Goal: Task Accomplishment & Management: Manage account settings

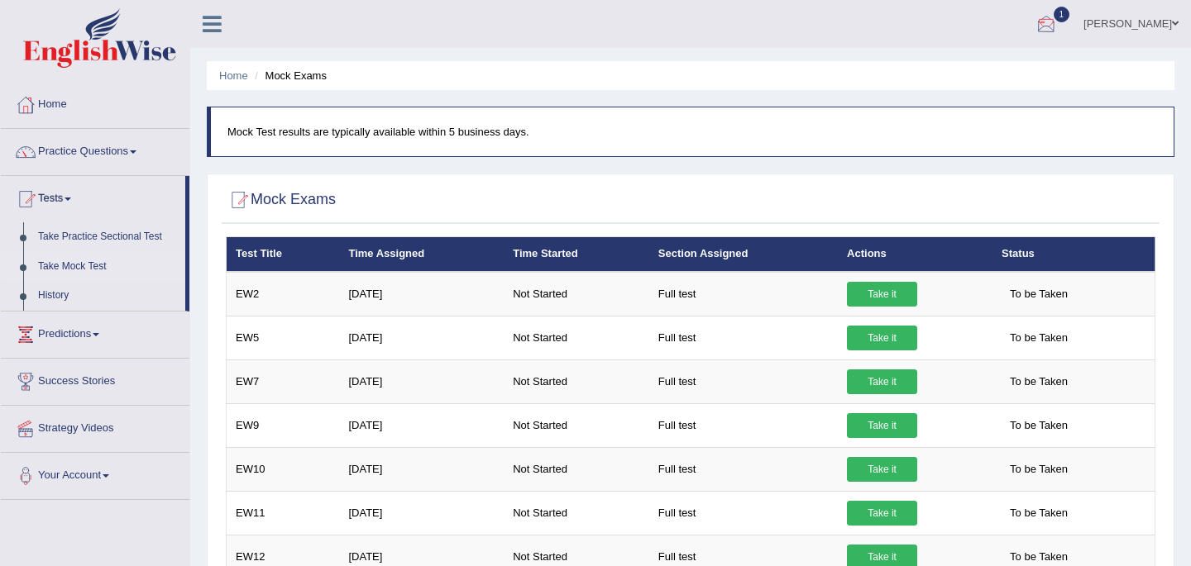
click at [1035, 21] on div at bounding box center [1045, 24] width 25 height 25
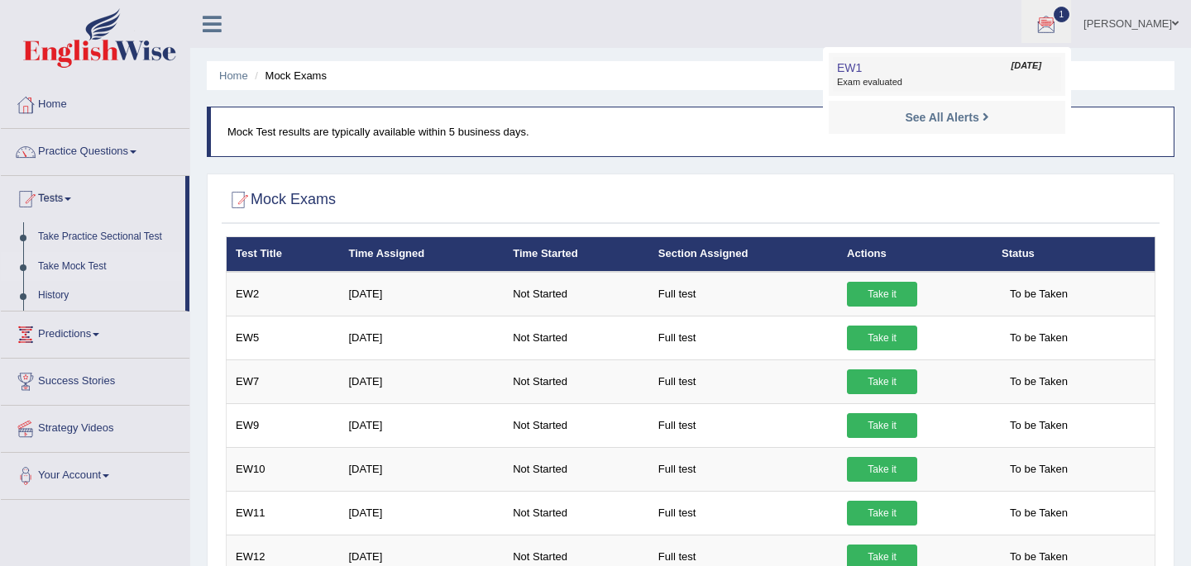
click at [839, 84] on span "Exam evaluated" at bounding box center [947, 82] width 220 height 13
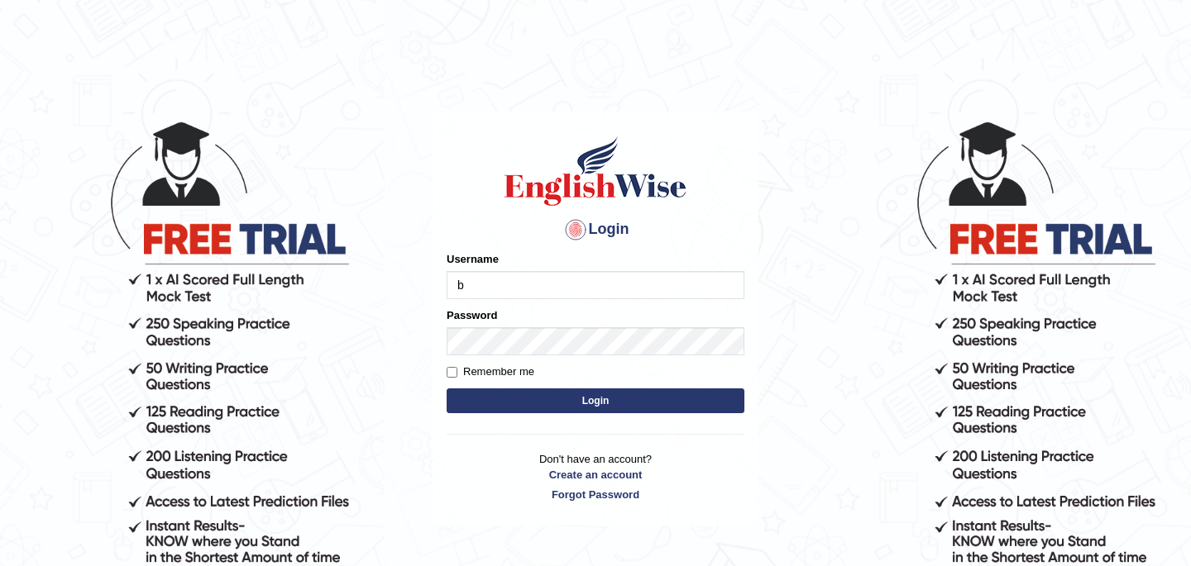
type input "Babsterro"
click at [561, 403] on button "Login" at bounding box center [595, 401] width 298 height 25
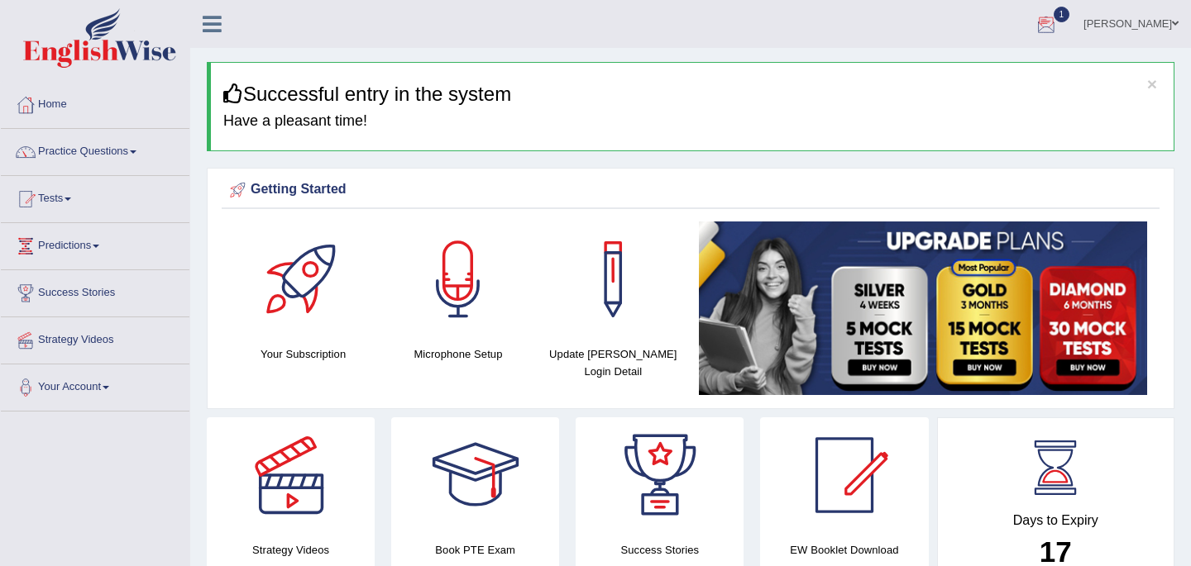
click at [1033, 13] on div at bounding box center [1045, 24] width 25 height 25
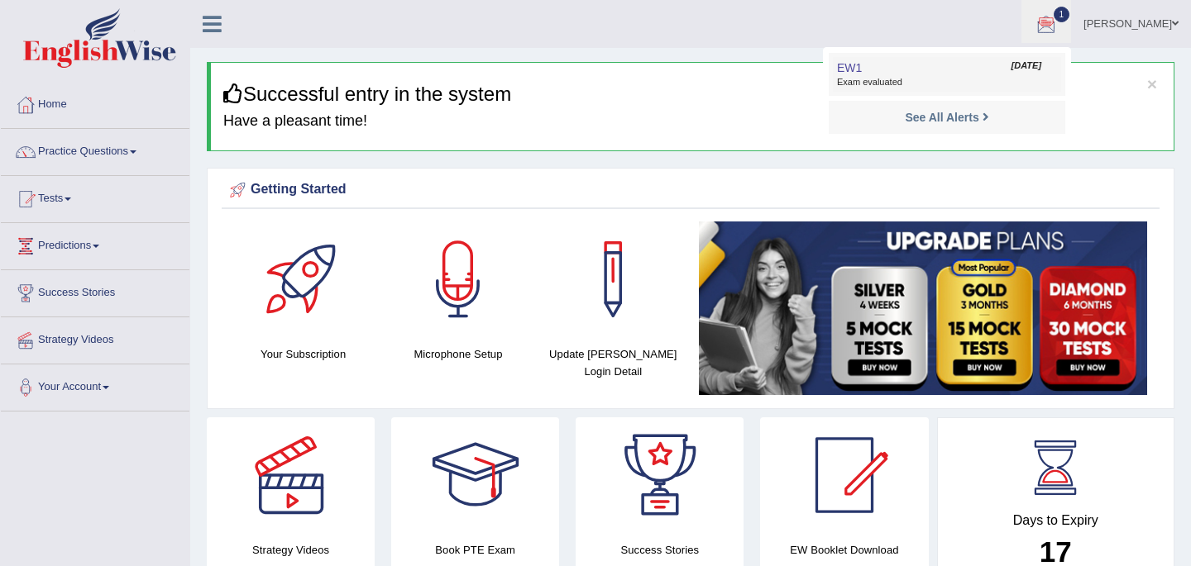
click at [1033, 57] on link "EW1 Oct 2, 2025 Exam evaluated" at bounding box center [947, 74] width 228 height 35
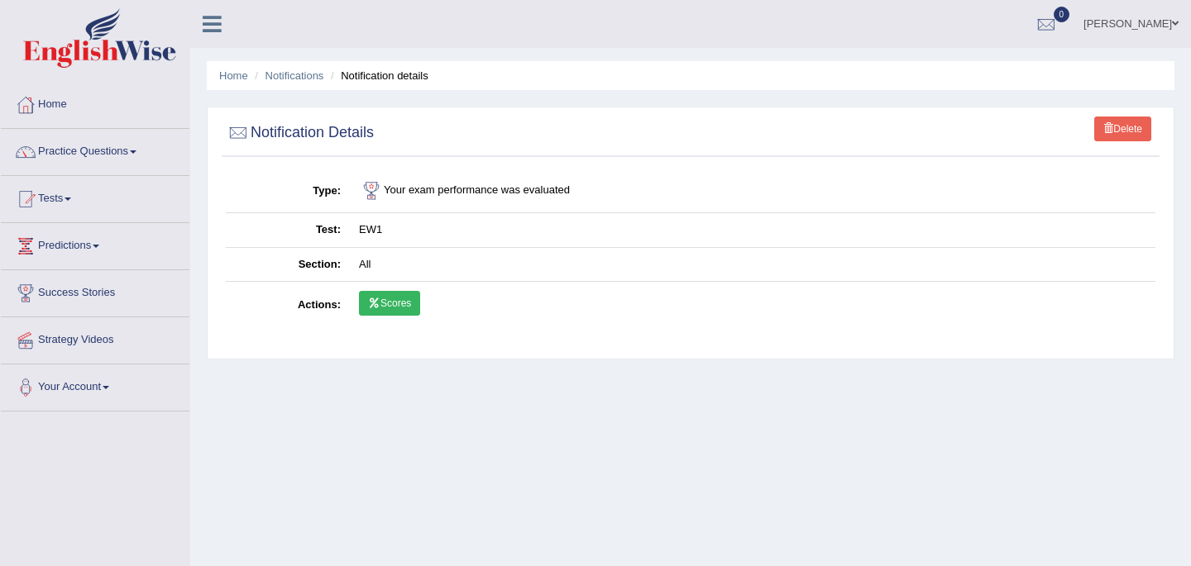
click at [379, 304] on link "Scores" at bounding box center [389, 303] width 61 height 25
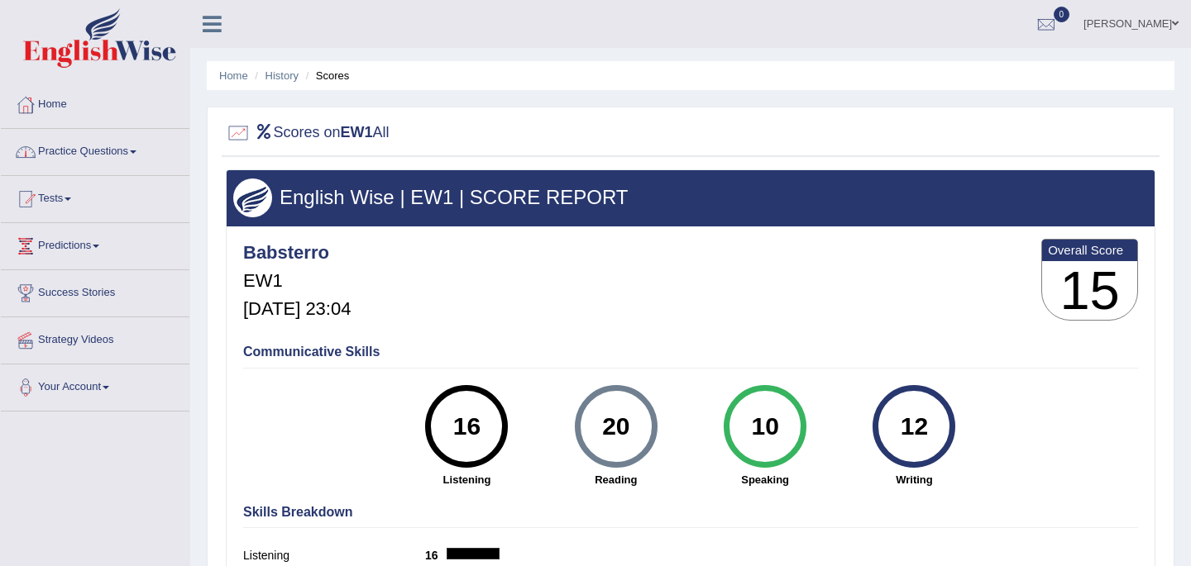
click at [45, 109] on link "Home" at bounding box center [95, 102] width 189 height 41
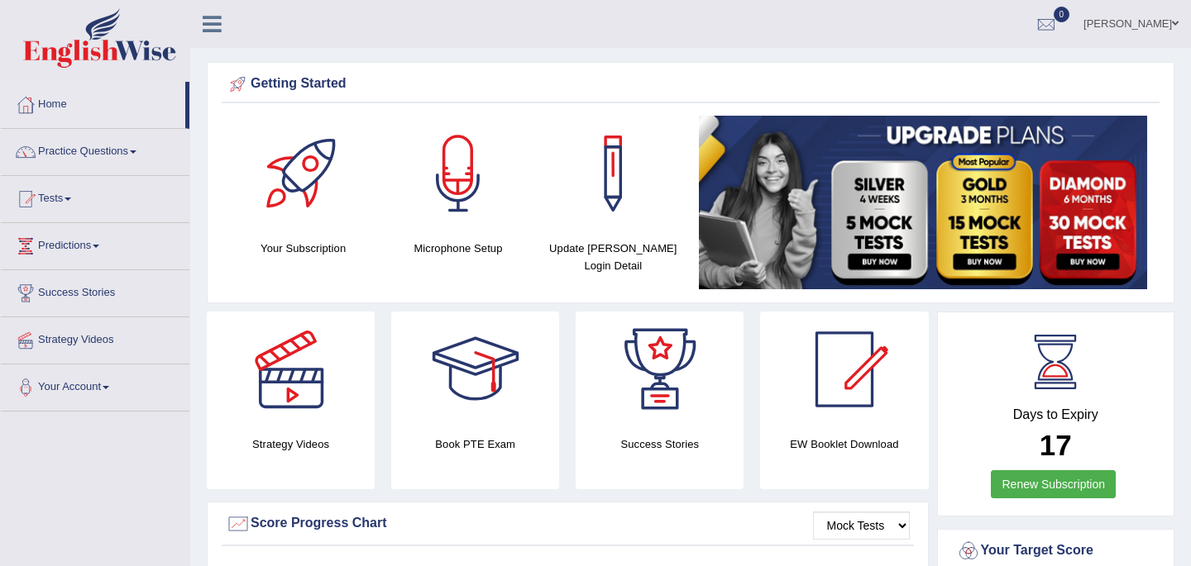
click at [1041, 489] on link "Renew Subscription" at bounding box center [1052, 484] width 125 height 28
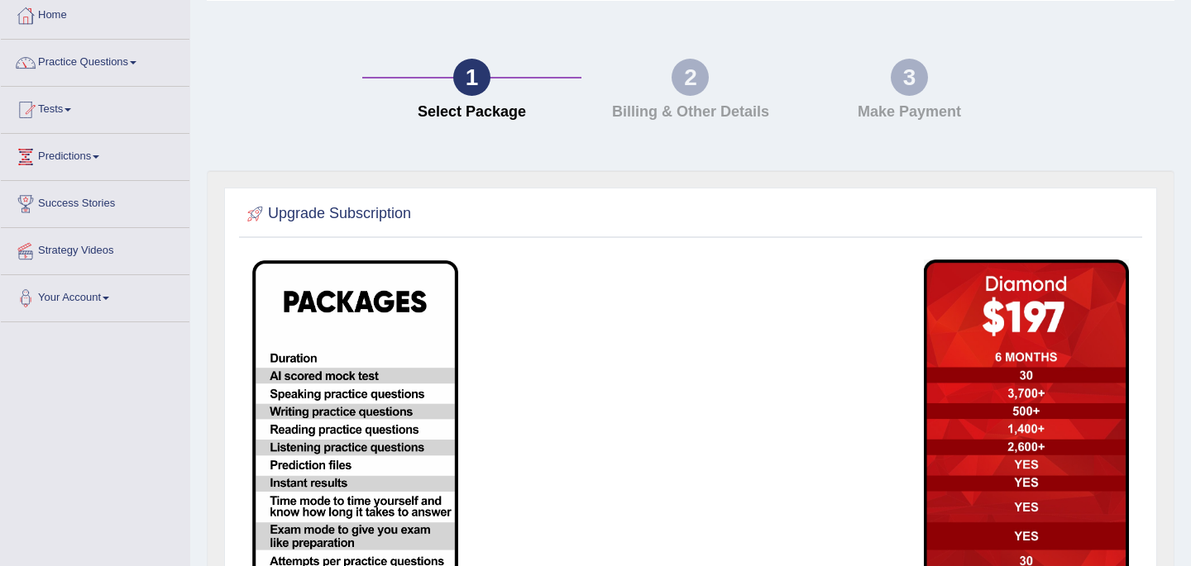
scroll to position [41, 0]
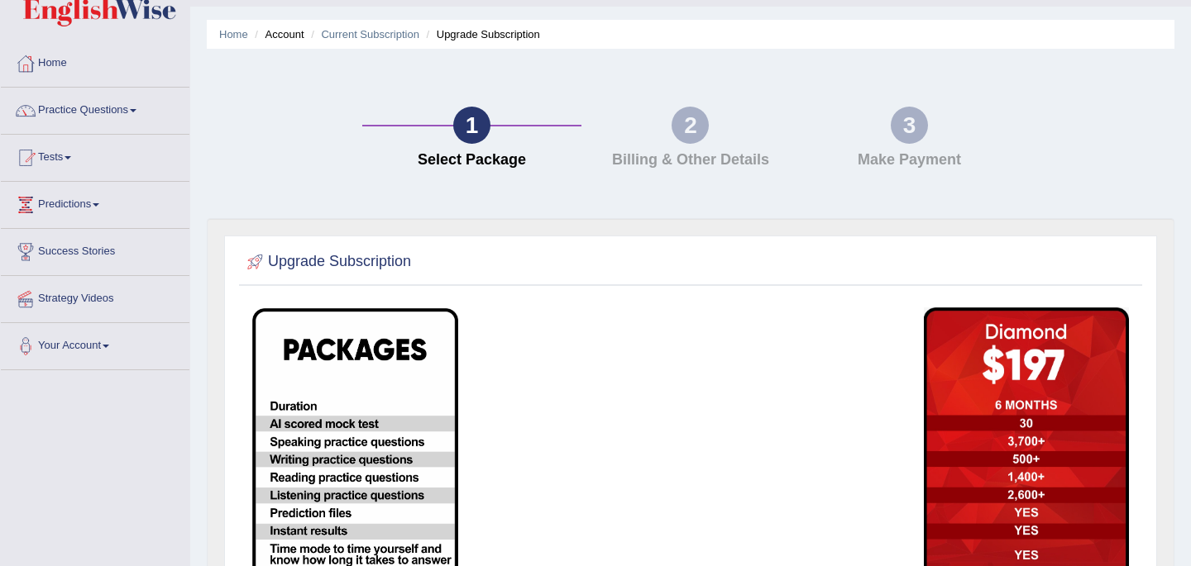
click at [478, 152] on h4 "Select Package" at bounding box center [471, 160] width 202 height 17
click at [475, 136] on div "1" at bounding box center [471, 125] width 37 height 37
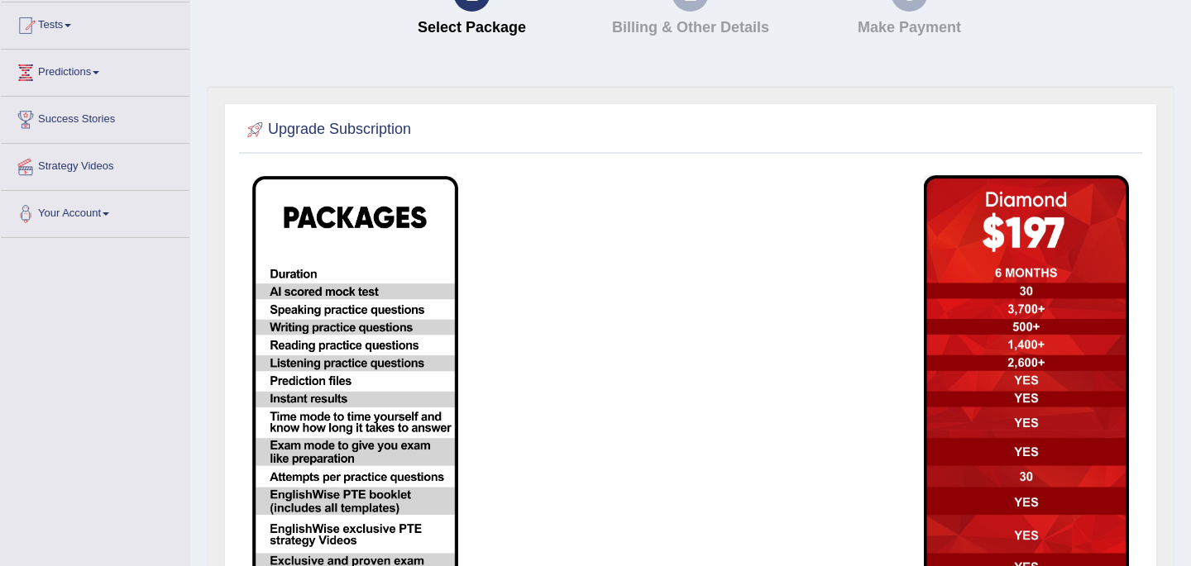
scroll to position [141, 0]
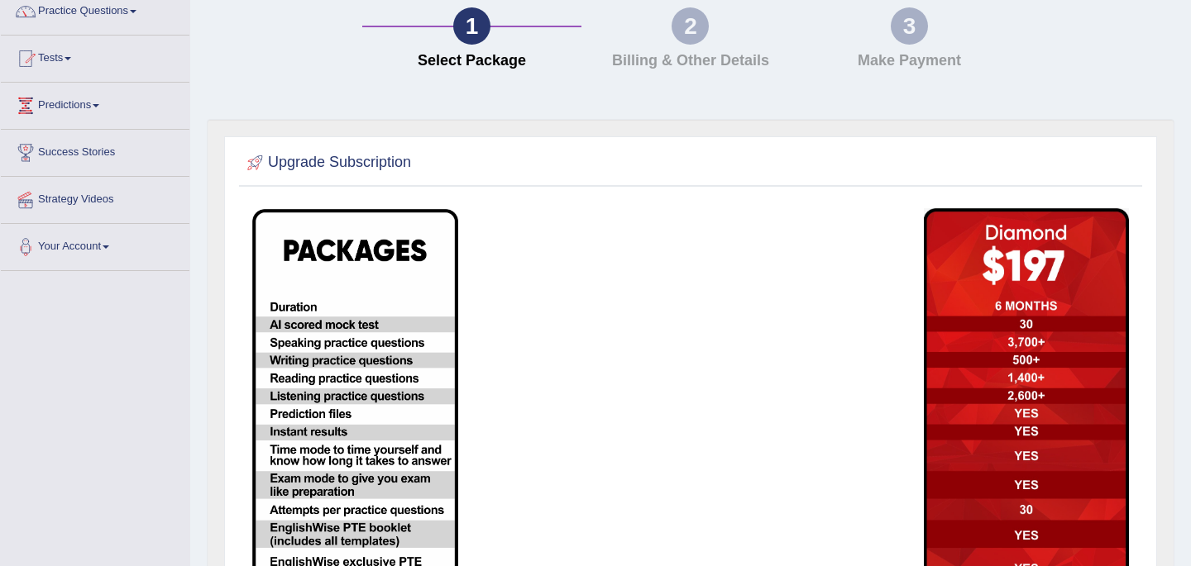
click at [413, 292] on img at bounding box center [355, 440] width 206 height 462
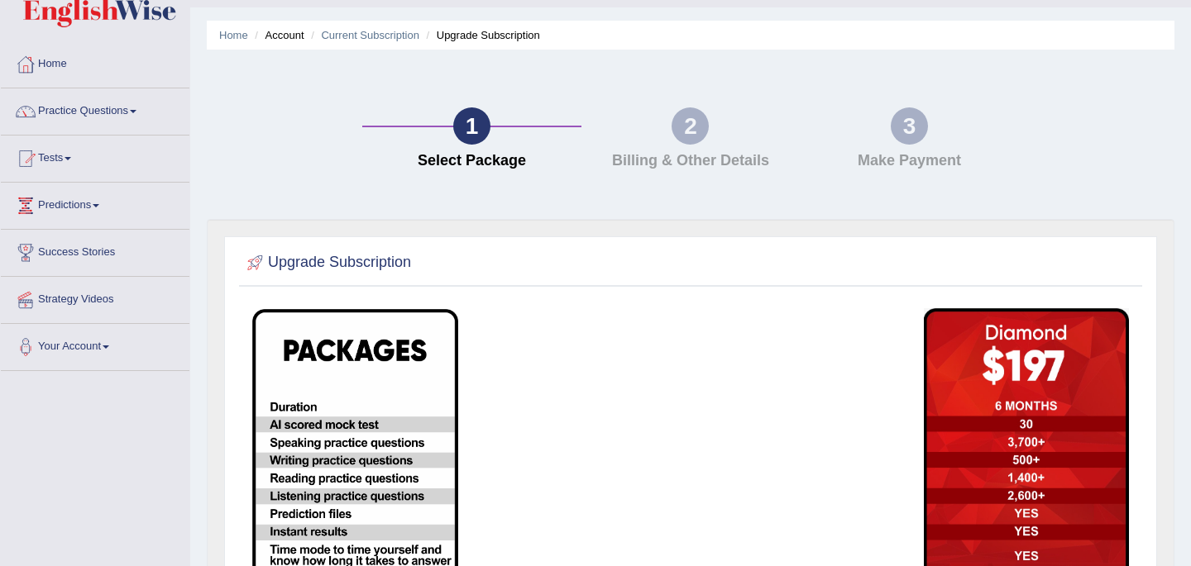
scroll to position [0, 0]
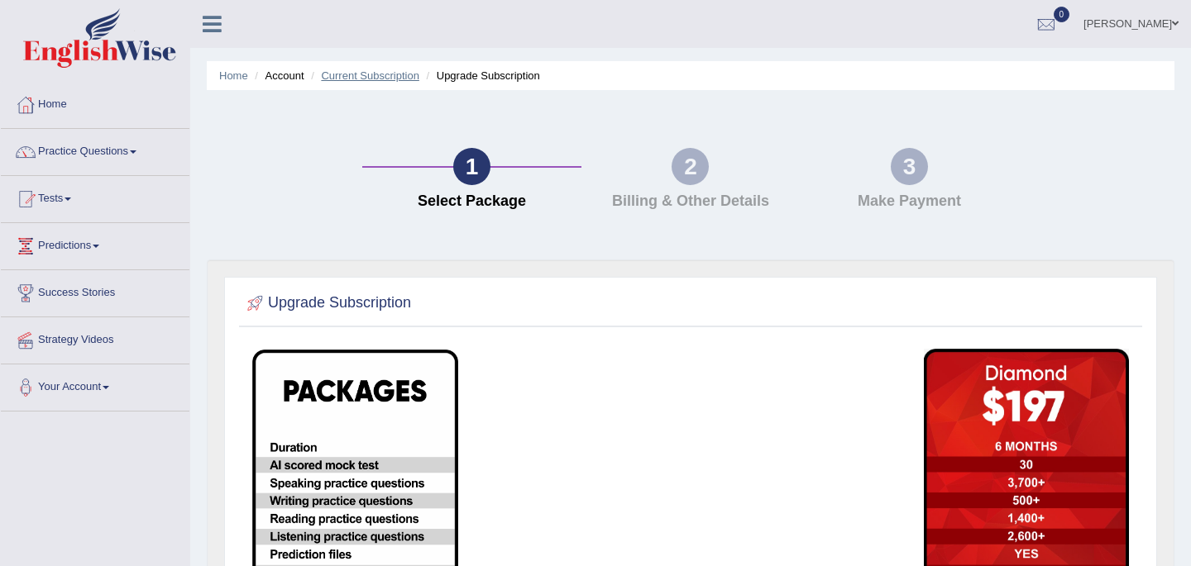
click at [355, 79] on link "Current Subscription" at bounding box center [370, 75] width 98 height 12
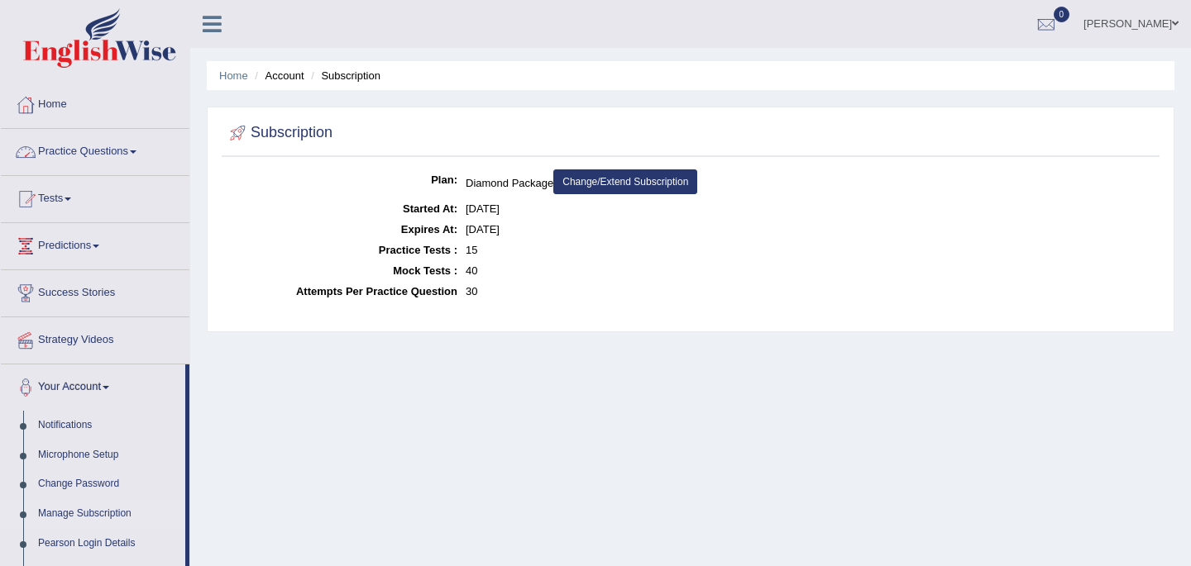
scroll to position [4, 0]
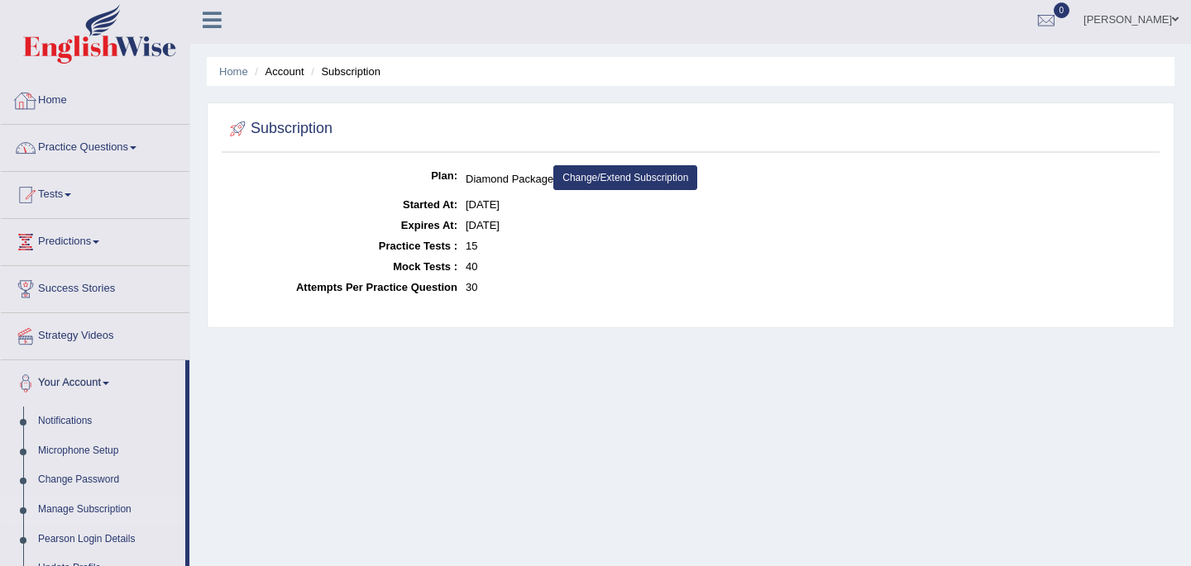
click at [60, 99] on link "Home" at bounding box center [95, 98] width 189 height 41
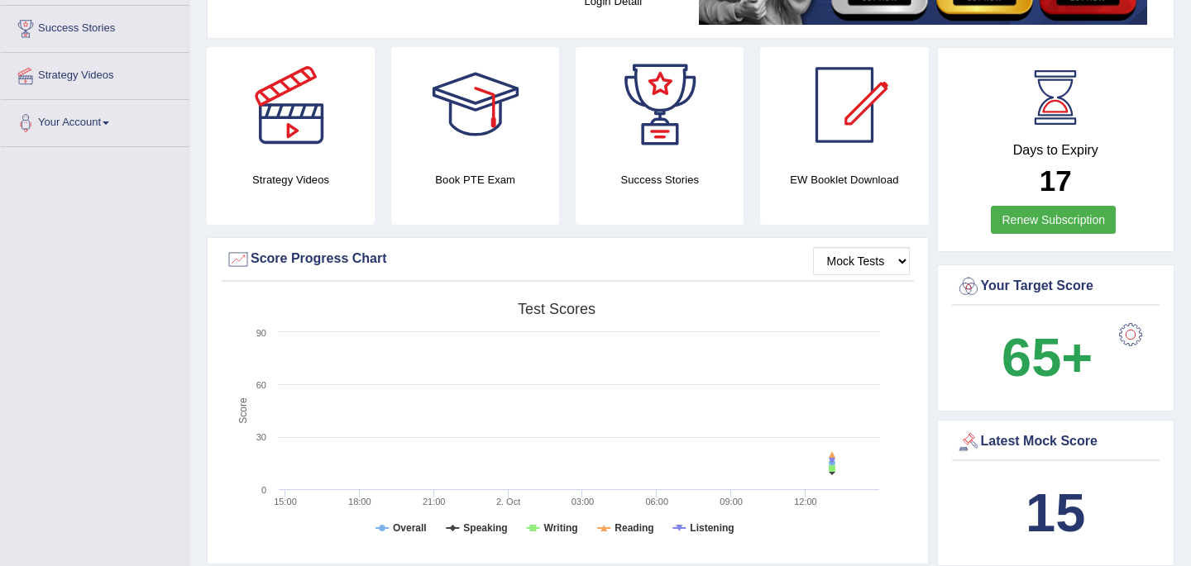
scroll to position [298, 0]
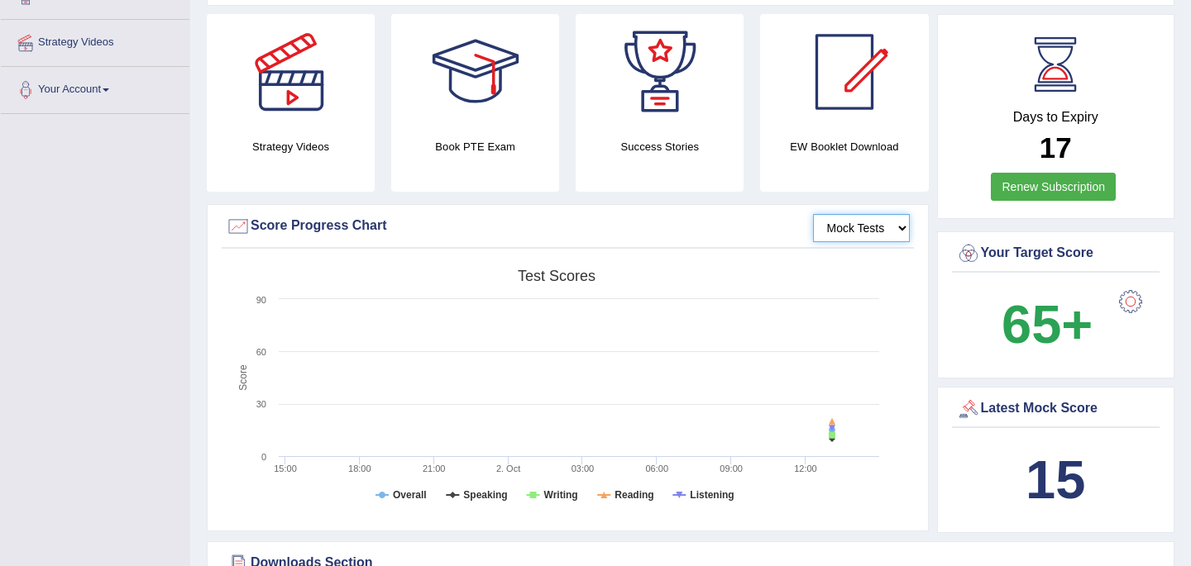
click at [892, 230] on select "Mock Tests" at bounding box center [861, 228] width 97 height 28
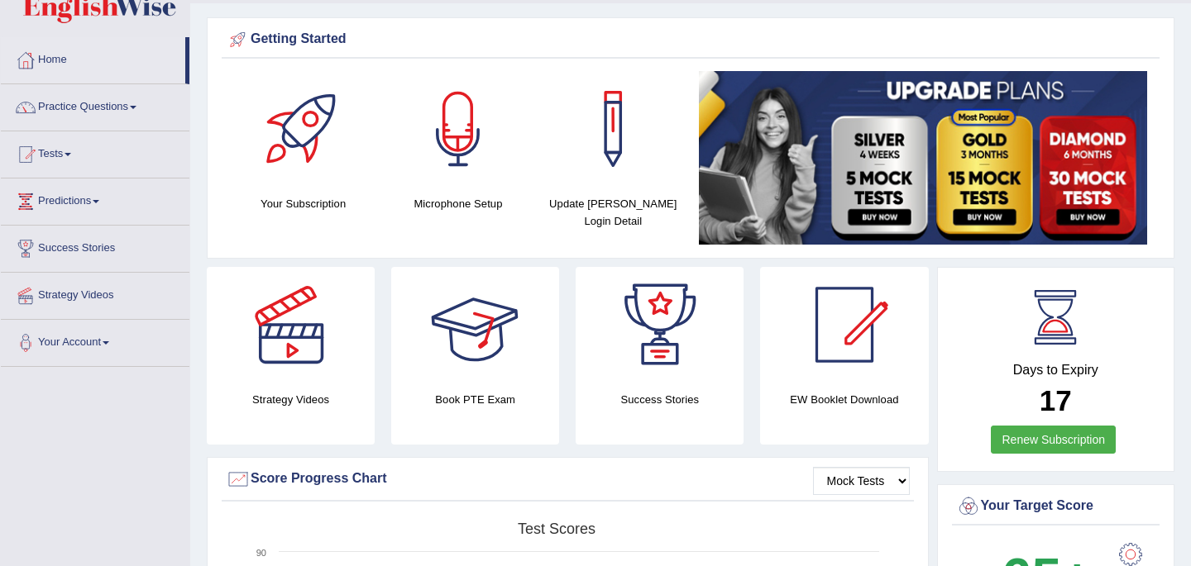
scroll to position [0, 0]
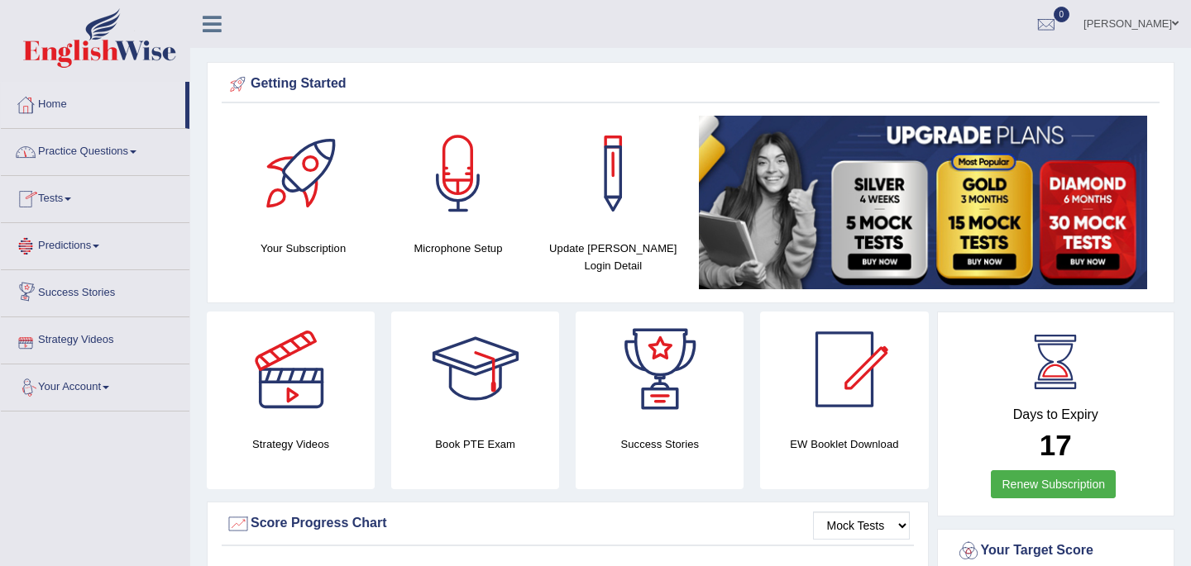
click at [415, 21] on div "Baba Yussif Ocquaye Toggle navigation Username: Babsterro Access Type: Online S…" at bounding box center [690, 24] width 1000 height 48
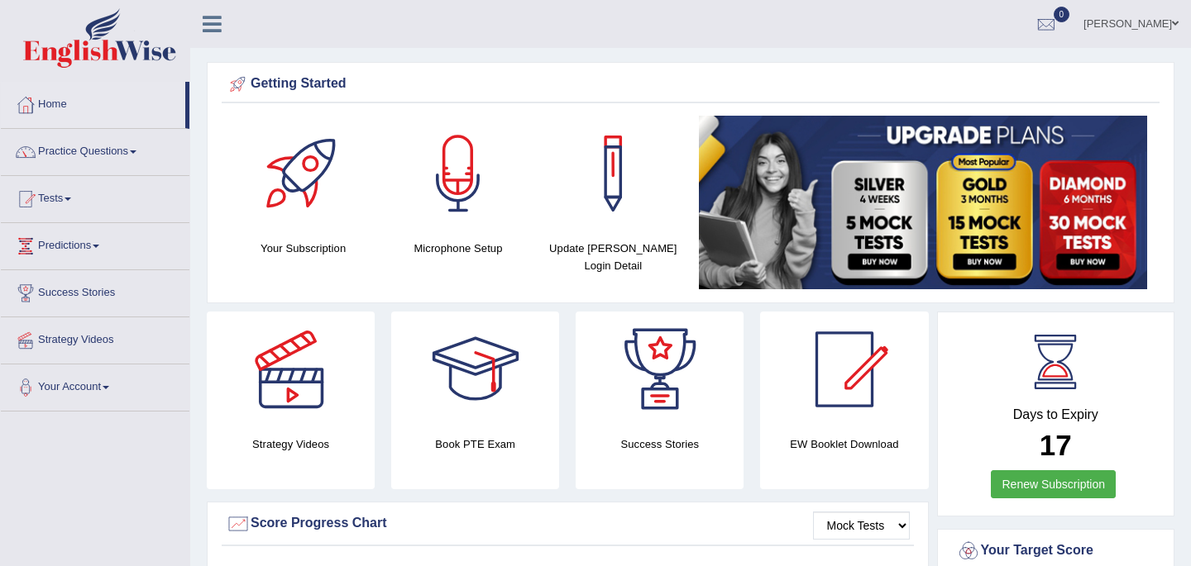
click at [415, 21] on div "Baba Yussif Ocquaye Toggle navigation Username: Babsterro Access Type: Online S…" at bounding box center [690, 24] width 1000 height 48
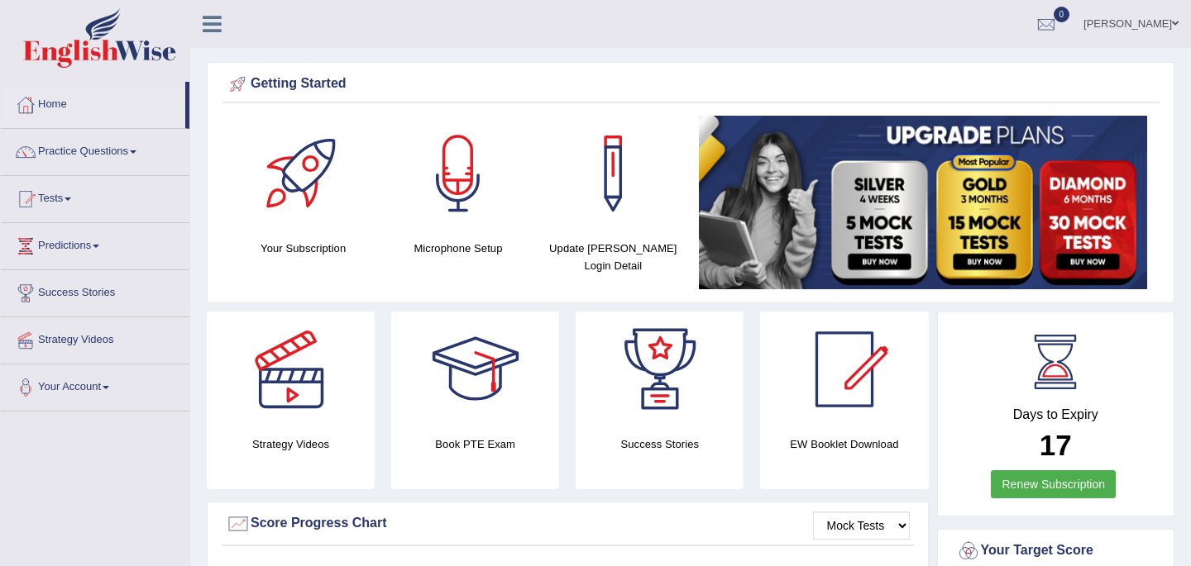
click at [415, 21] on div "Baba Yussif Ocquaye Toggle navigation Username: Babsterro Access Type: Online S…" at bounding box center [690, 24] width 1000 height 48
click at [303, 28] on div "Baba Yussif Ocquaye Toggle navigation Username: Babsterro Access Type: Online S…" at bounding box center [690, 24] width 1000 height 48
click at [322, 28] on div "Baba Yussif Ocquaye Toggle navigation Username: Babsterro Access Type: Online S…" at bounding box center [690, 24] width 1000 height 48
click at [1033, 26] on div at bounding box center [1045, 24] width 25 height 25
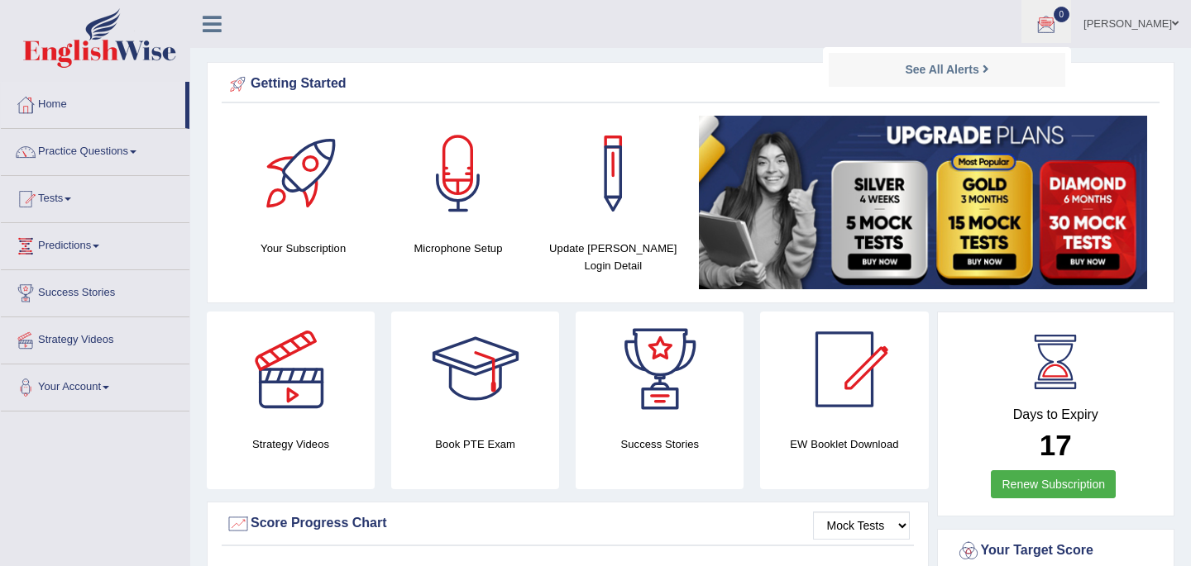
click at [952, 26] on ul "[PERSON_NAME] Toggle navigation Username: Babsterro Access Type: Online Subscri…" at bounding box center [840, 23] width 700 height 47
click at [1033, 17] on div at bounding box center [1045, 24] width 25 height 25
click at [839, 24] on ul "[PERSON_NAME] Toggle navigation Username: Babsterro Access Type: Online Subscri…" at bounding box center [840, 23] width 700 height 47
click at [1169, 24] on link "[PERSON_NAME]" at bounding box center [1131, 21] width 120 height 43
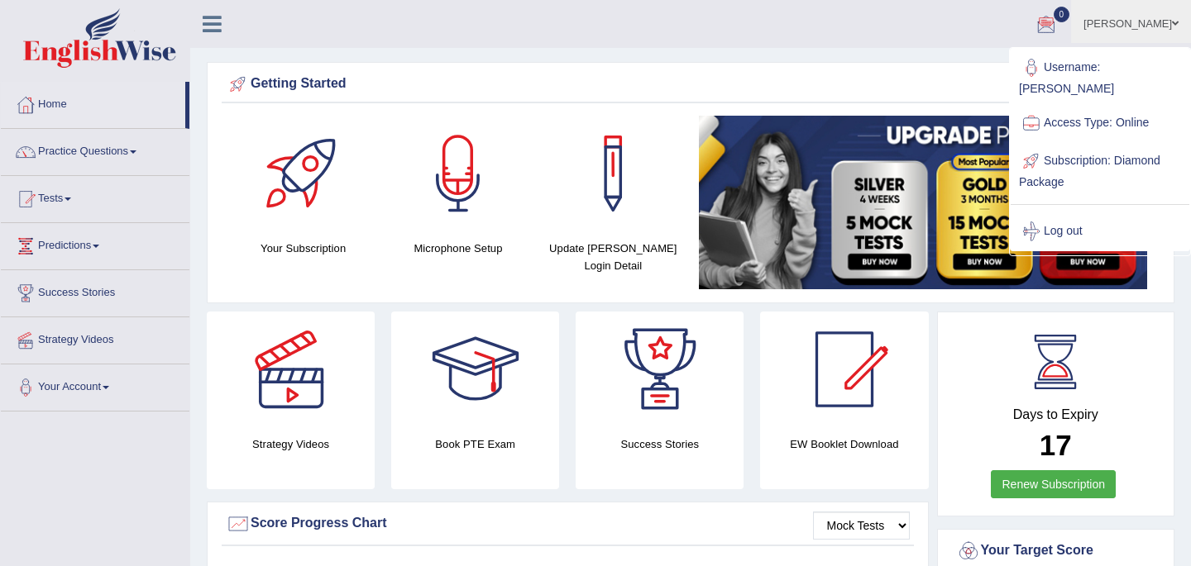
click at [1172, 24] on span at bounding box center [1175, 23] width 7 height 11
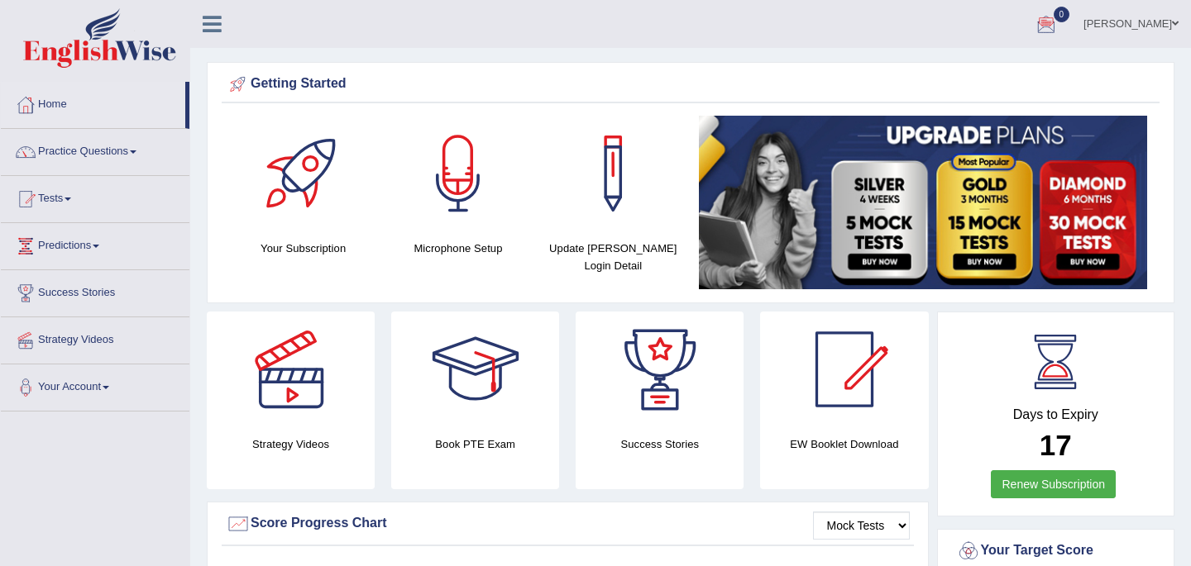
click at [718, 45] on ul "[PERSON_NAME] Toggle navigation Username: Babsterro Access Type: Online Subscri…" at bounding box center [840, 23] width 700 height 47
click at [55, 106] on link "Home" at bounding box center [93, 102] width 184 height 41
click at [109, 387] on span at bounding box center [106, 387] width 7 height 3
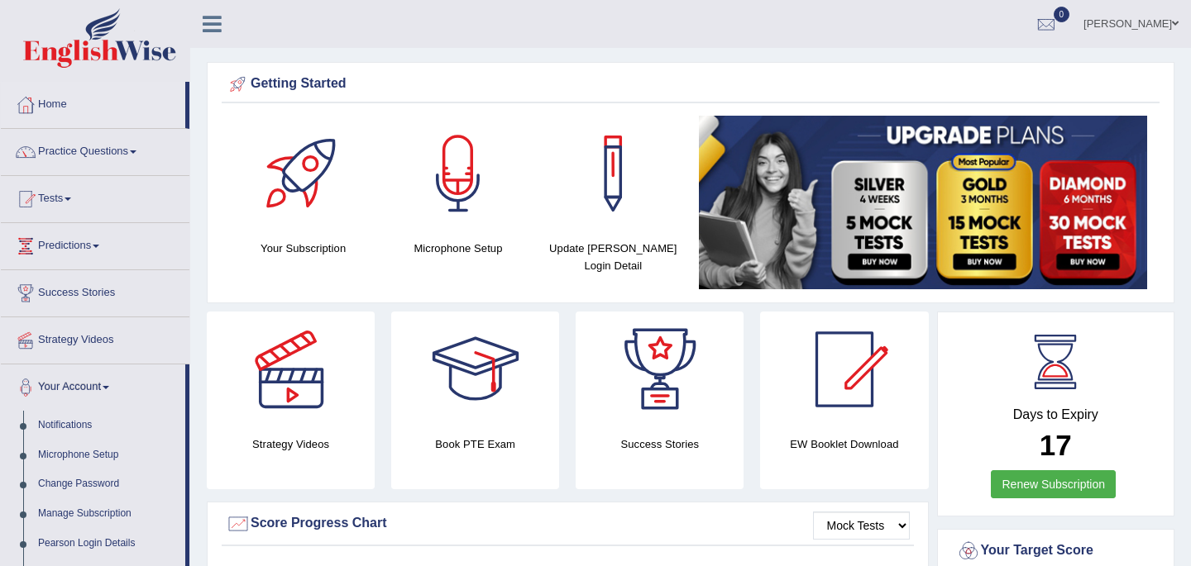
click at [109, 387] on span at bounding box center [106, 387] width 7 height 3
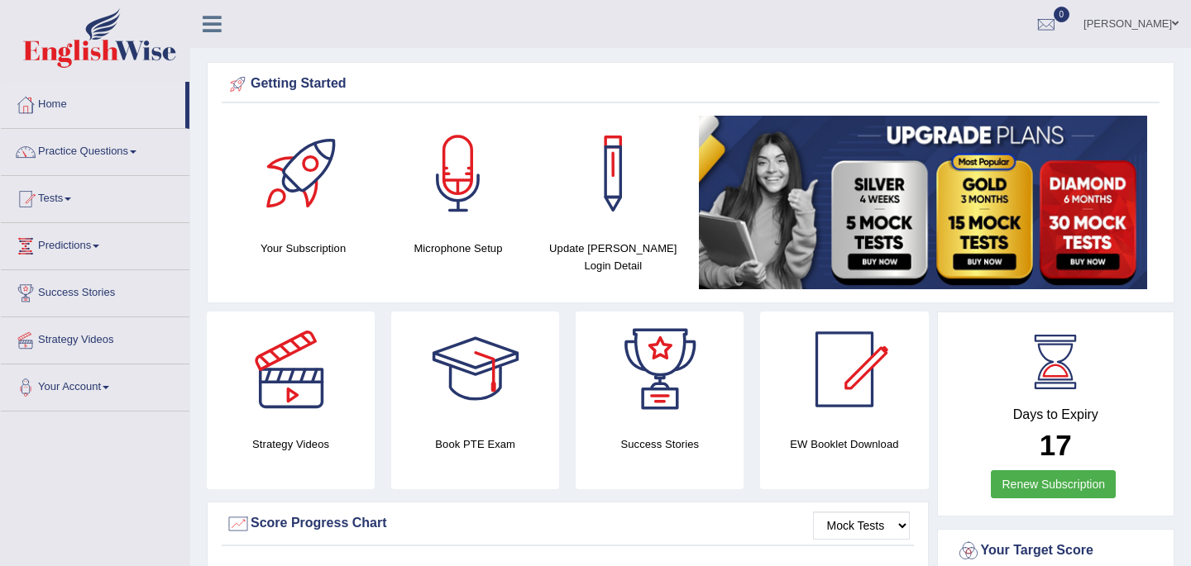
click at [606, 11] on ul "[PERSON_NAME] Toggle navigation Username: Babsterro Access Type: Online Subscri…" at bounding box center [840, 23] width 700 height 47
click at [1176, 22] on span at bounding box center [1175, 23] width 7 height 11
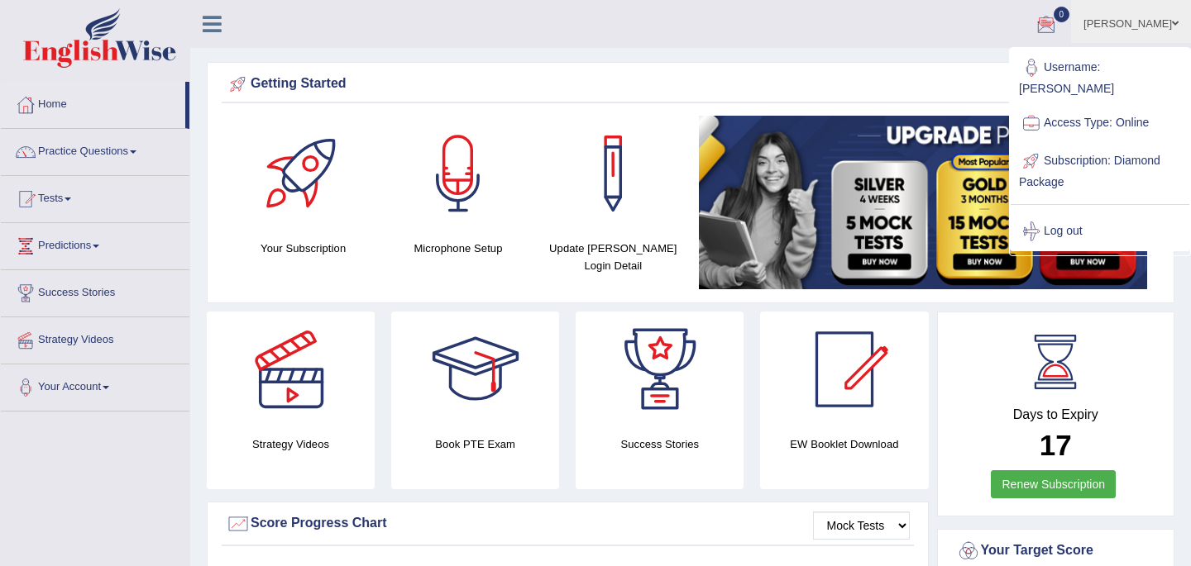
click at [943, 23] on ul "[PERSON_NAME] Toggle navigation Username: Babsterro Access Type: Online Subscri…" at bounding box center [840, 23] width 700 height 47
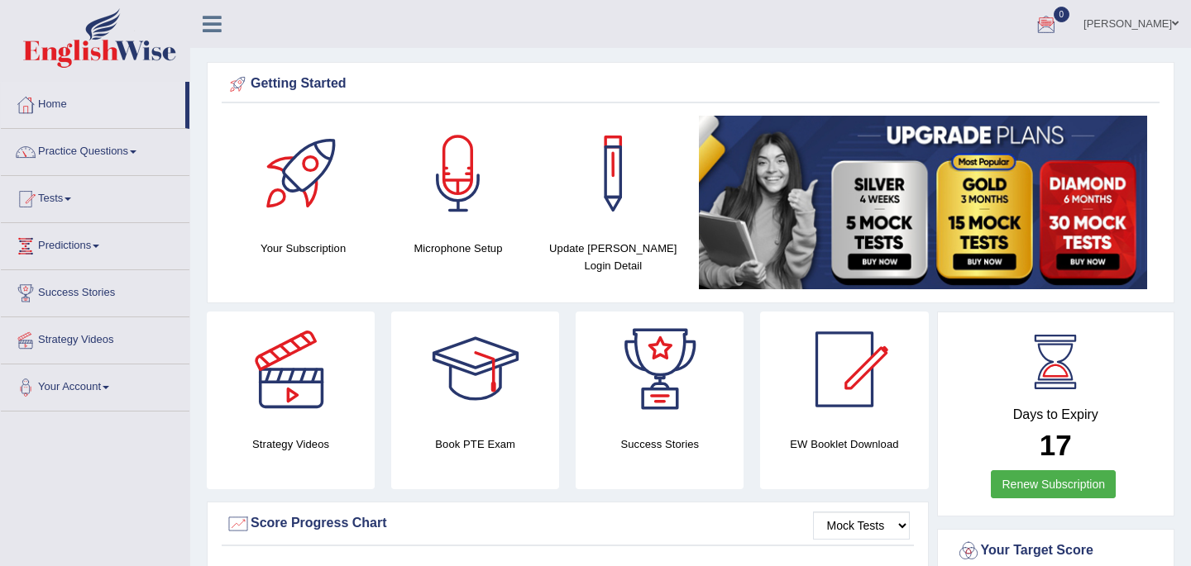
click at [1172, 23] on span at bounding box center [1175, 23] width 7 height 11
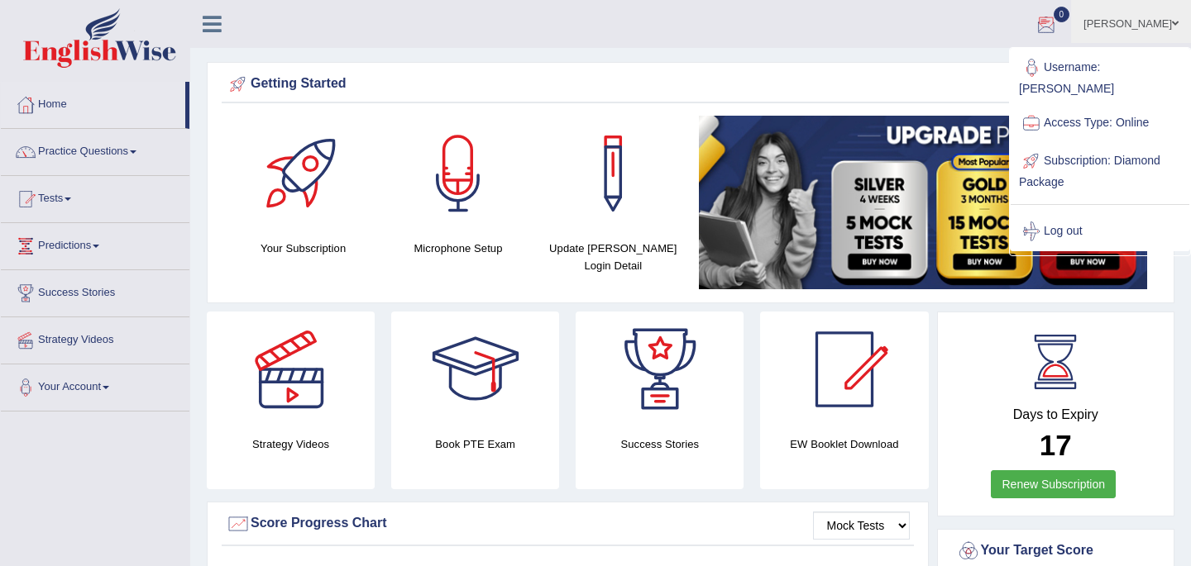
click at [924, 12] on ul "[PERSON_NAME] Toggle navigation Username: Babsterro Access Type: Online Subscri…" at bounding box center [840, 23] width 700 height 47
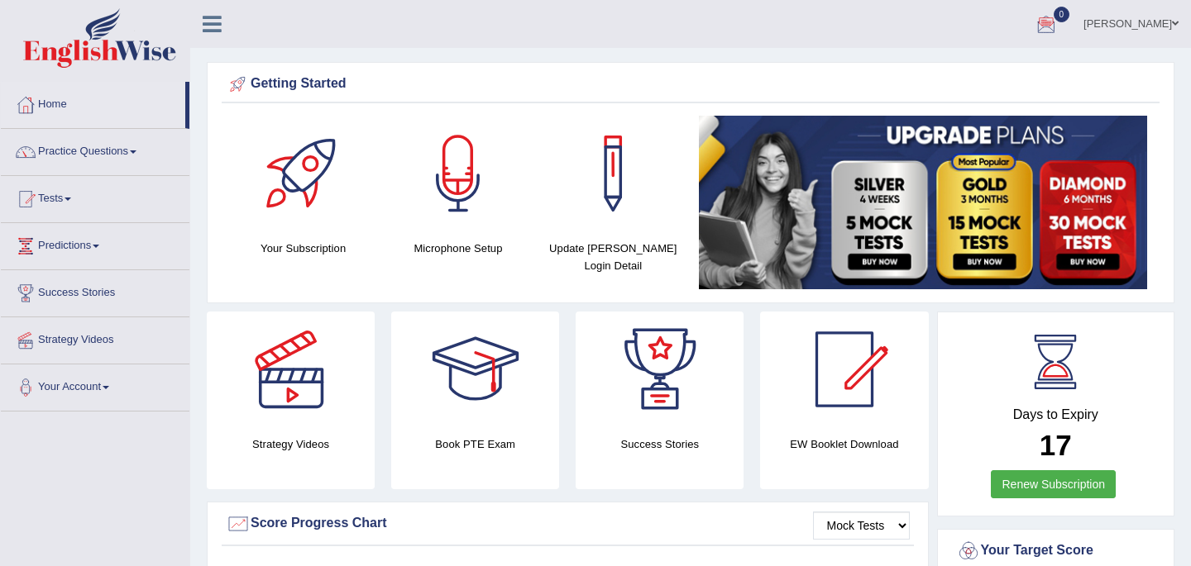
click at [1175, 23] on span at bounding box center [1175, 23] width 7 height 11
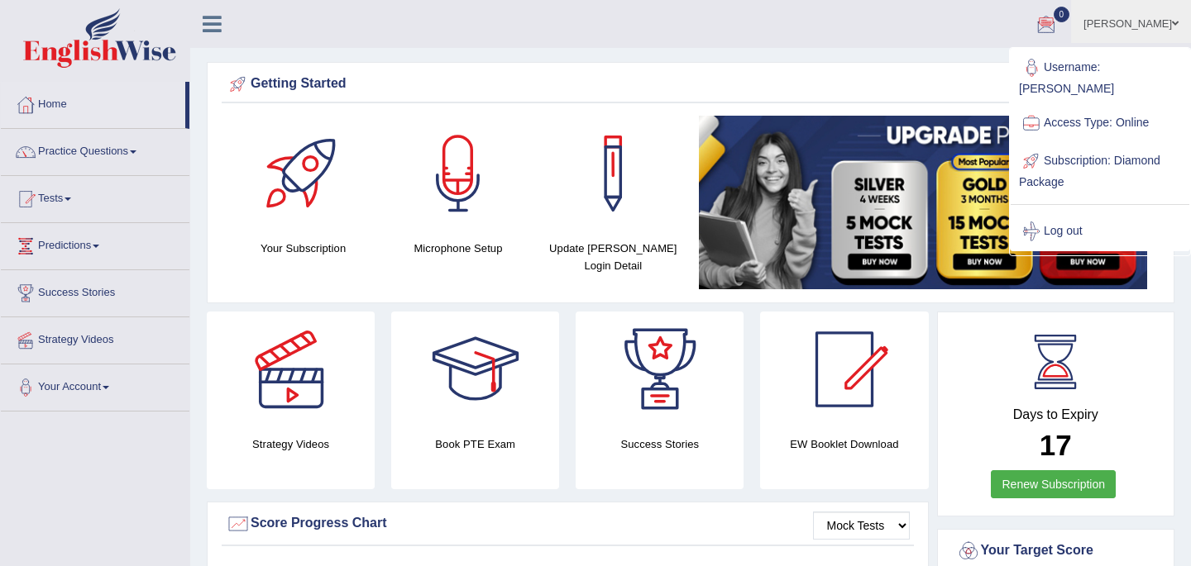
click at [917, 15] on ul "[PERSON_NAME] Toggle navigation Username: Babsterro Access Type: Online Subscri…" at bounding box center [840, 23] width 700 height 47
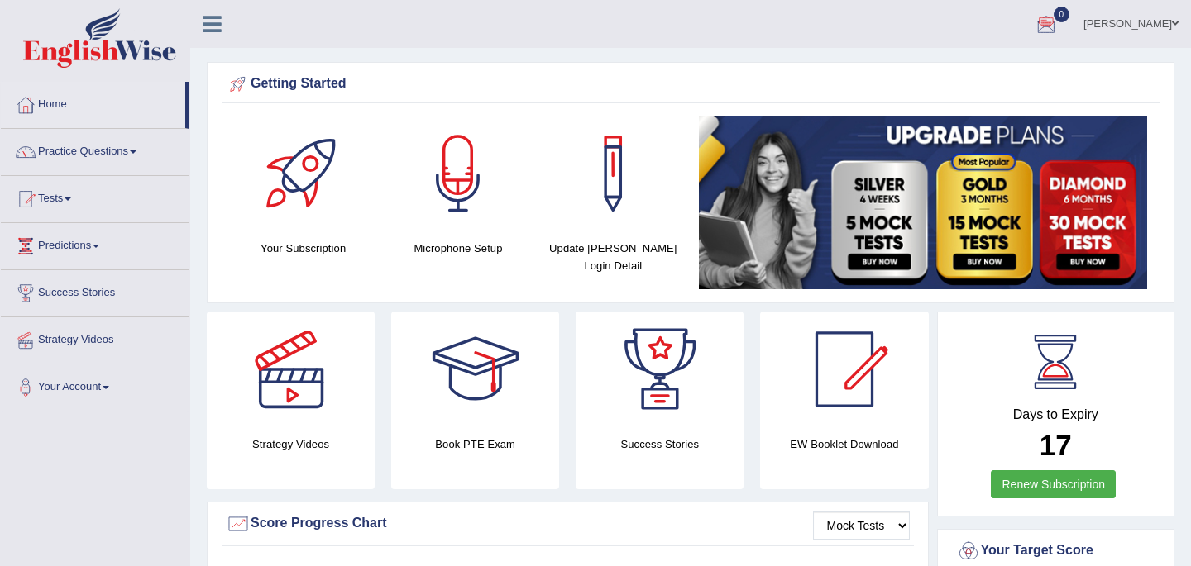
click at [1176, 24] on span at bounding box center [1175, 23] width 7 height 11
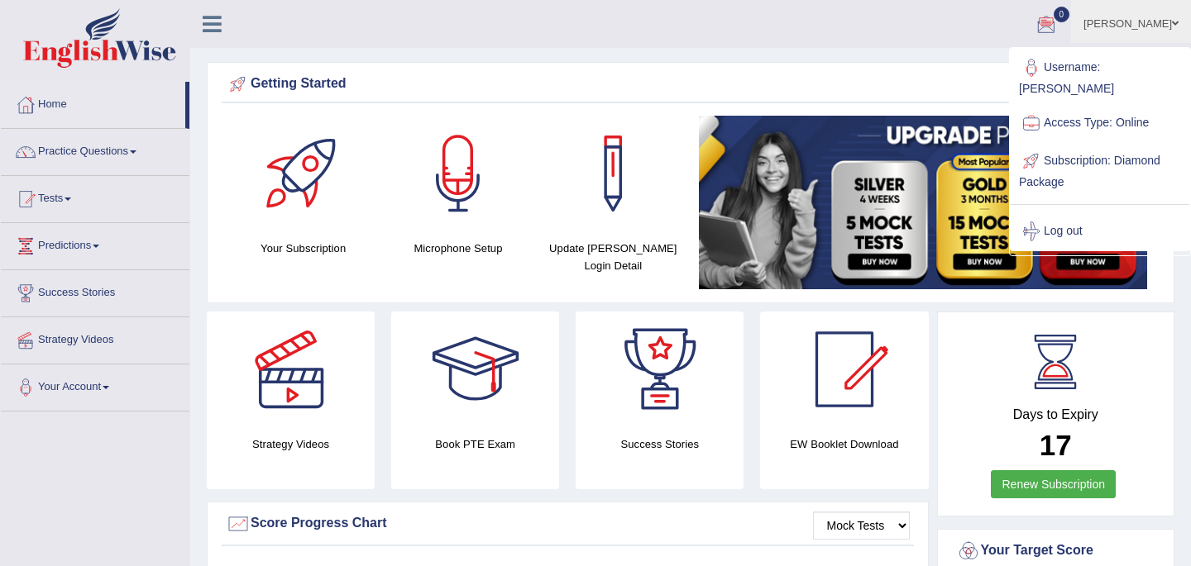
click at [886, 17] on ul "[PERSON_NAME] Toggle navigation Username: Babsterro Access Type: Online Subscri…" at bounding box center [840, 23] width 700 height 47
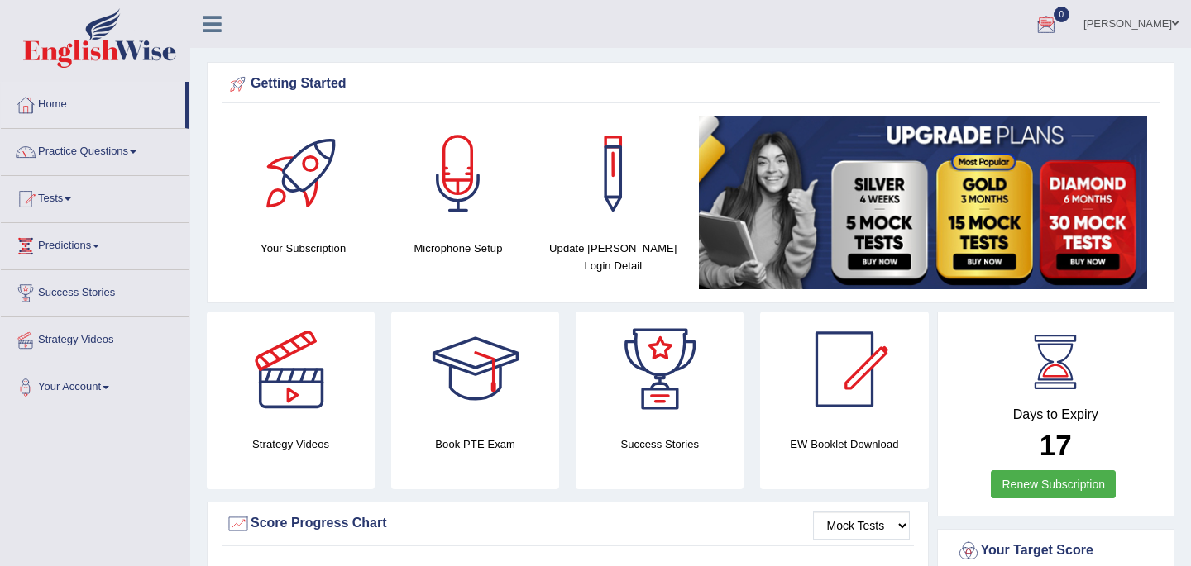
click at [1177, 25] on span at bounding box center [1175, 23] width 7 height 11
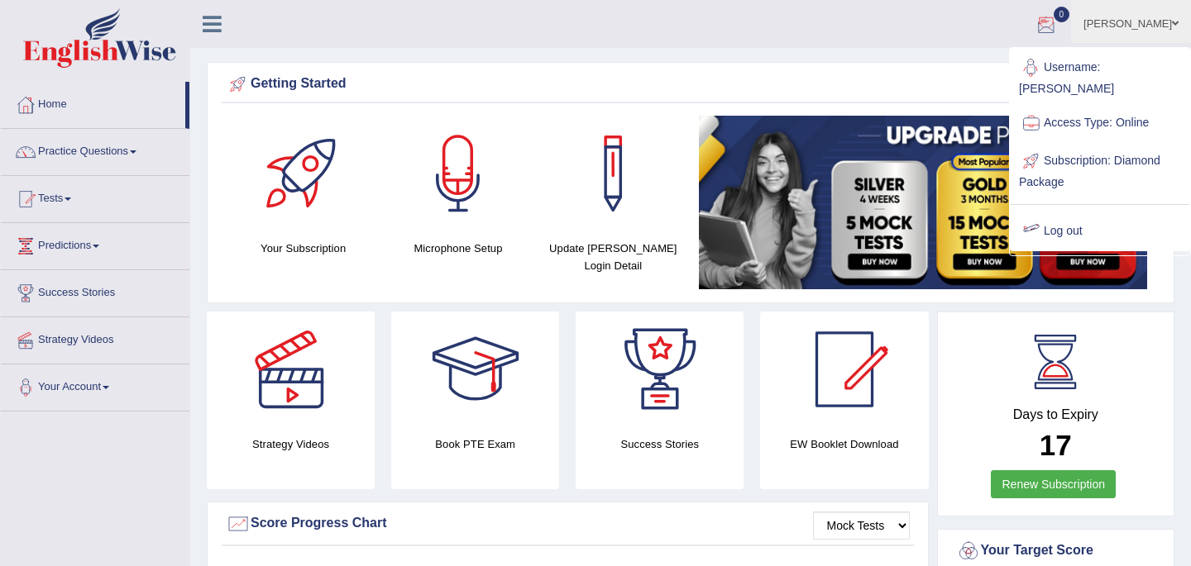
click at [866, 13] on ul "[PERSON_NAME] Toggle navigation Username: Babsterro Access Type: Online Subscri…" at bounding box center [840, 23] width 700 height 47
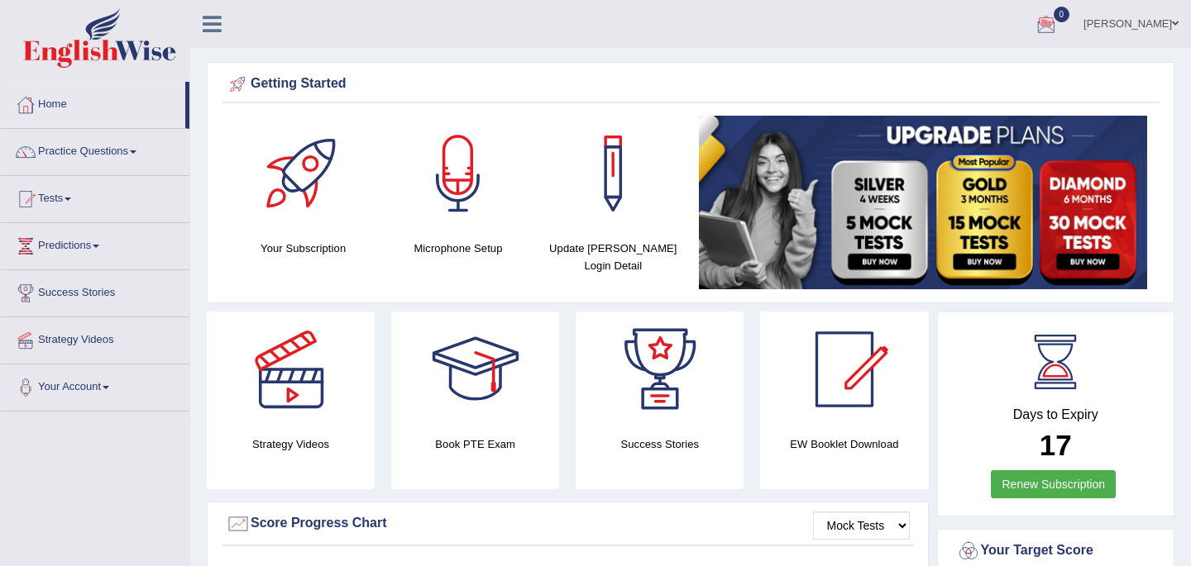
click at [1173, 25] on span at bounding box center [1175, 23] width 7 height 11
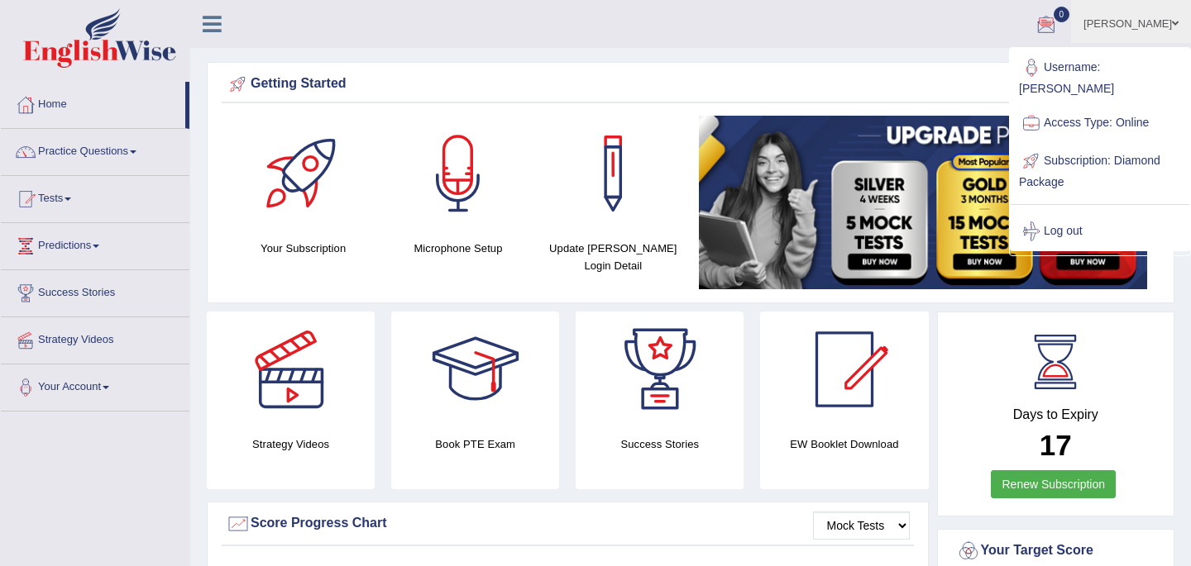
click at [832, 19] on ul "[PERSON_NAME] Toggle navigation Username: Babsterro Access Type: Online Subscri…" at bounding box center [840, 23] width 700 height 47
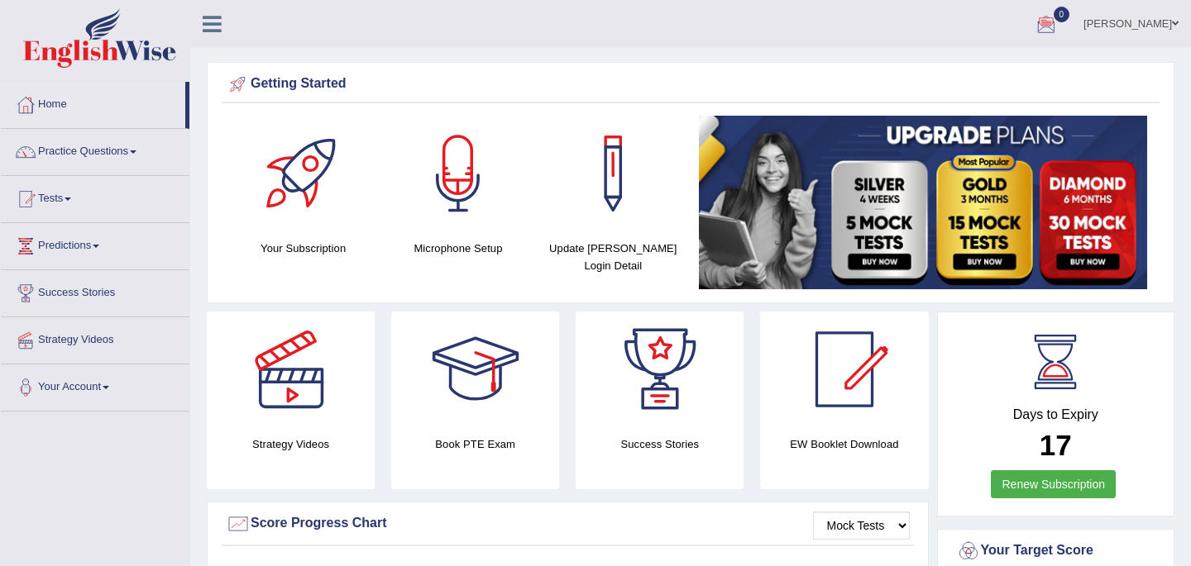
click at [1177, 21] on span at bounding box center [1175, 23] width 7 height 11
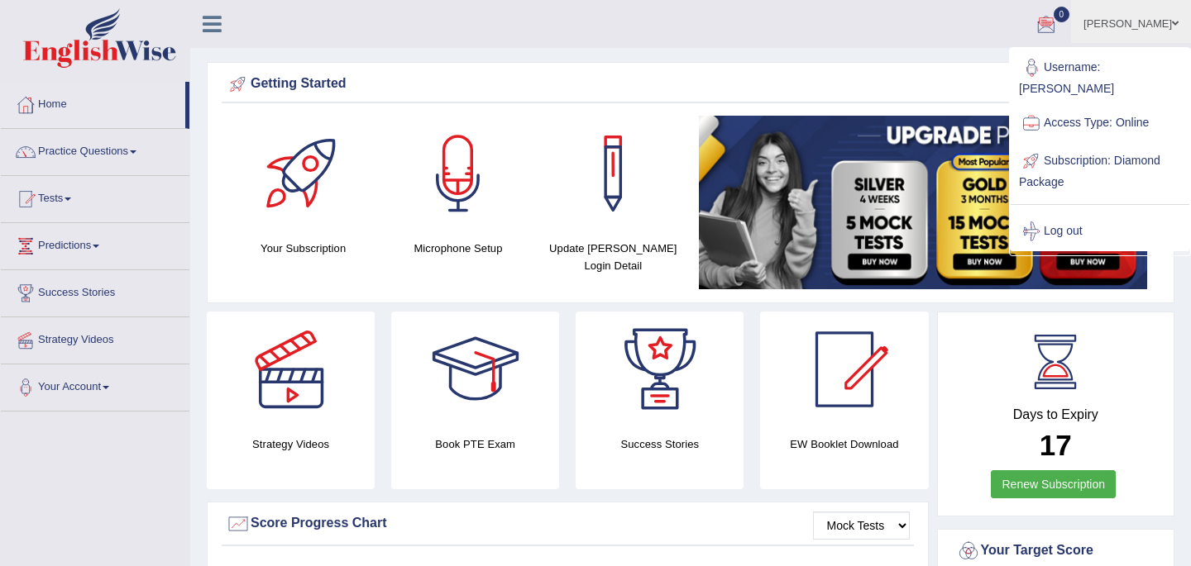
click at [1177, 27] on span at bounding box center [1175, 23] width 7 height 11
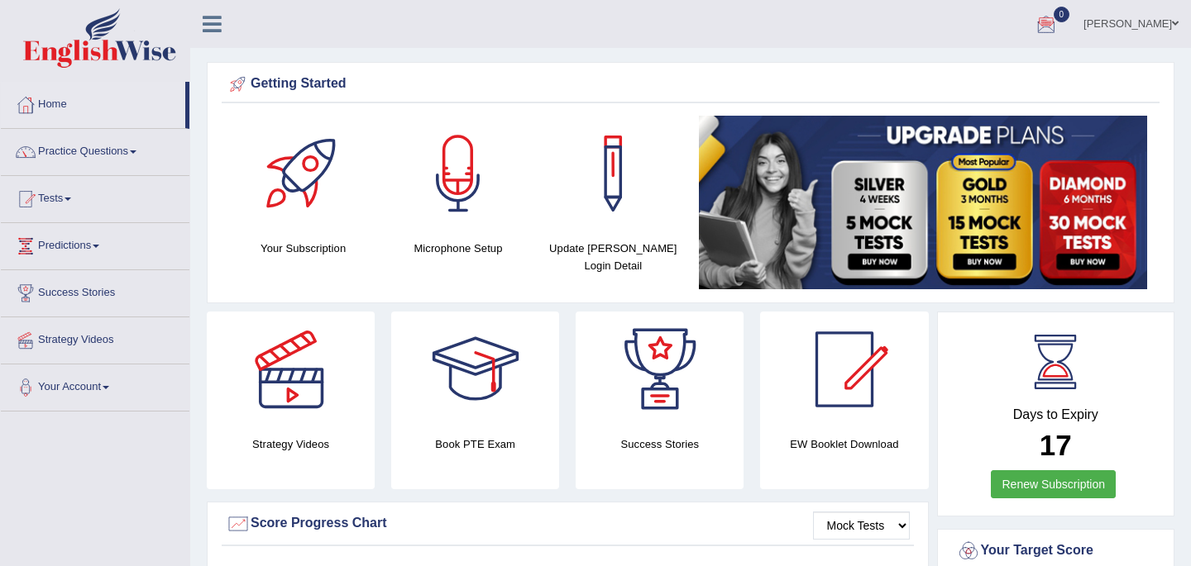
click at [1172, 23] on span at bounding box center [1175, 23] width 7 height 11
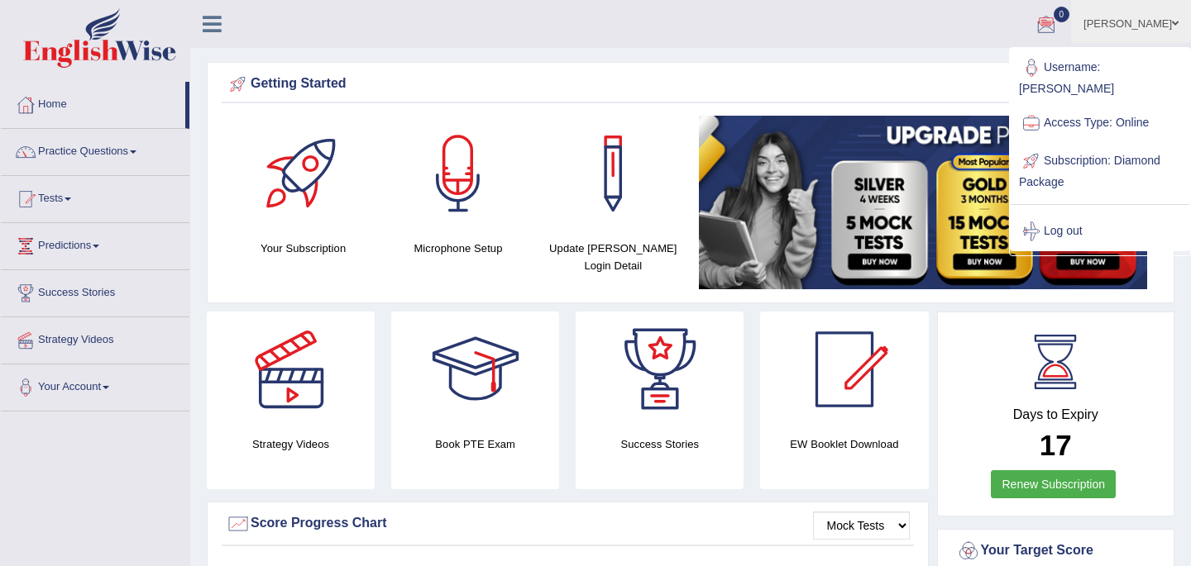
click at [1174, 26] on span at bounding box center [1175, 23] width 7 height 11
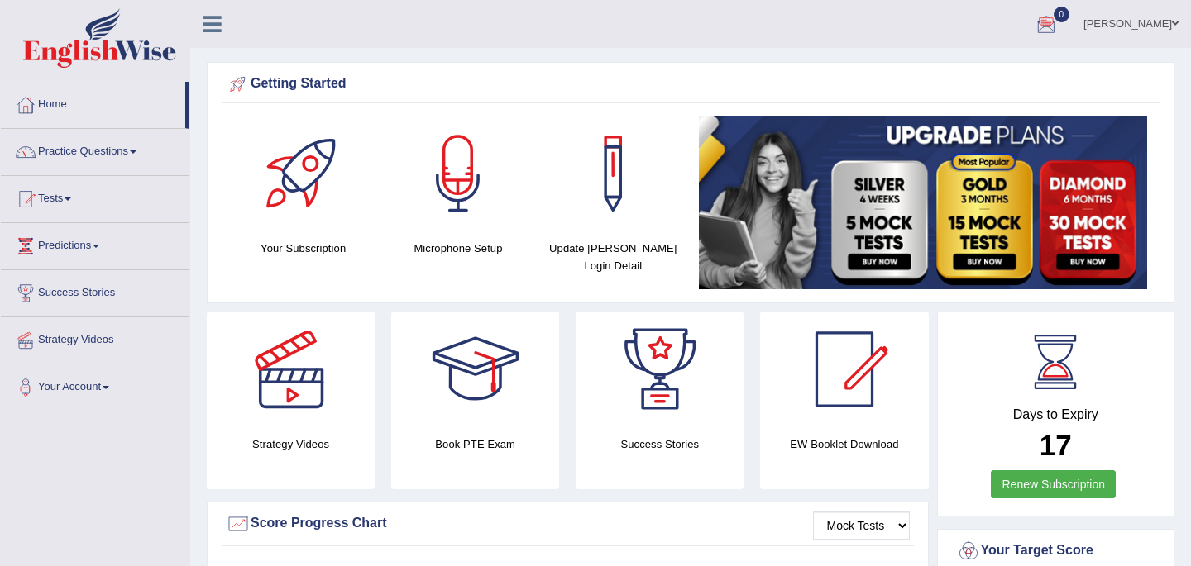
click at [738, 21] on ul "[PERSON_NAME] Toggle navigation Username: Babsterro Access Type: Online Subscri…" at bounding box center [840, 23] width 700 height 47
click at [839, 19] on ul "[PERSON_NAME] Toggle navigation Username: Babsterro Access Type: Online Subscri…" at bounding box center [840, 23] width 700 height 47
click at [681, 21] on ul "[PERSON_NAME] Toggle navigation Username: Babsterro Access Type: Online Subscri…" at bounding box center [840, 23] width 700 height 47
click at [691, 10] on ul "[PERSON_NAME] Toggle navigation Username: Babsterro Access Type: Online Subscri…" at bounding box center [840, 23] width 700 height 47
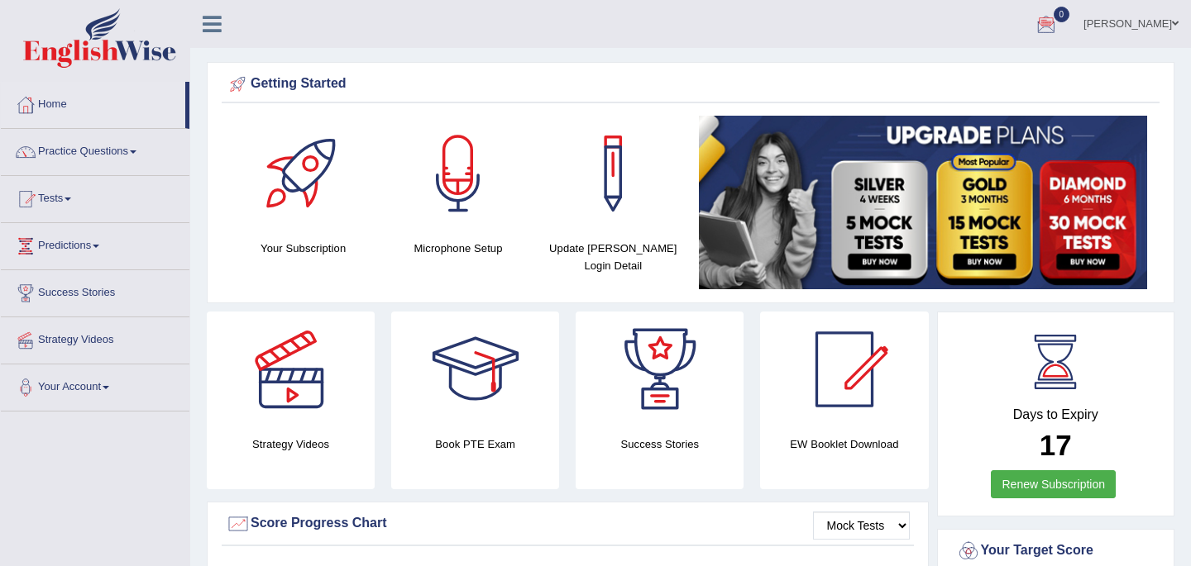
click at [691, 10] on ul "[PERSON_NAME] Toggle navigation Username: Babsterro Access Type: Online Subscri…" at bounding box center [840, 23] width 700 height 47
click at [675, 20] on ul "[PERSON_NAME] Toggle navigation Username: Babsterro Access Type: Online Subscri…" at bounding box center [840, 23] width 700 height 47
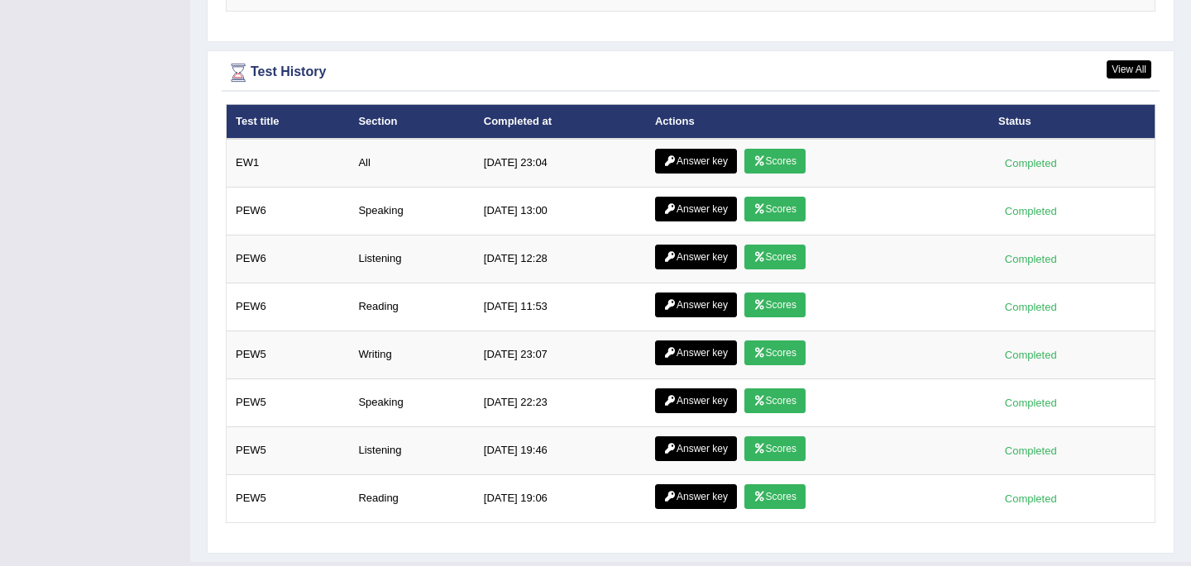
scroll to position [2166, 0]
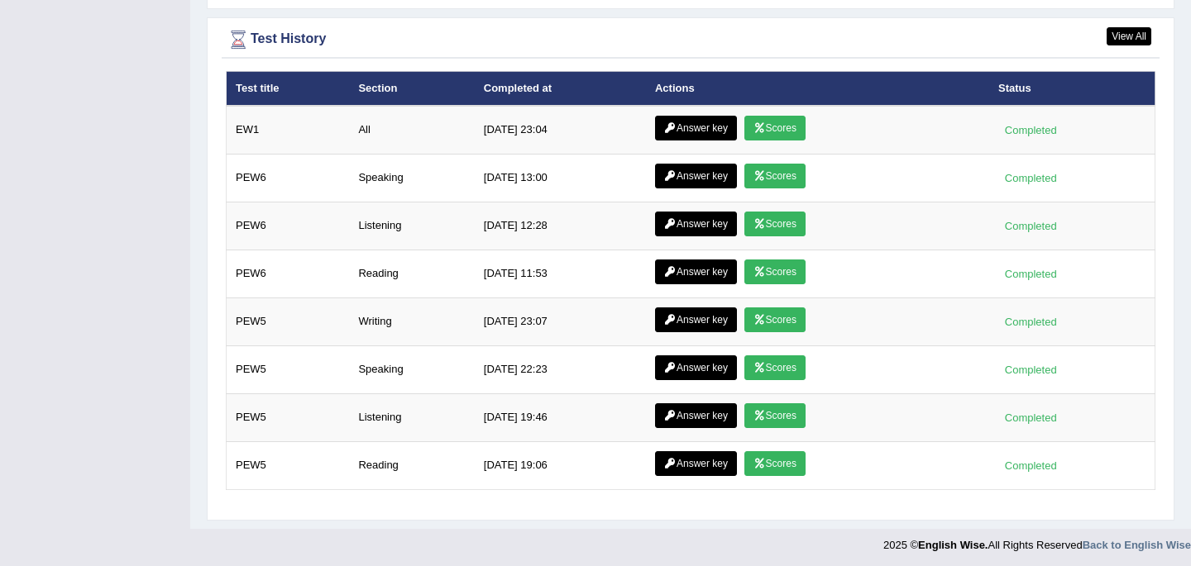
click at [676, 30] on div "Test History" at bounding box center [690, 39] width 929 height 25
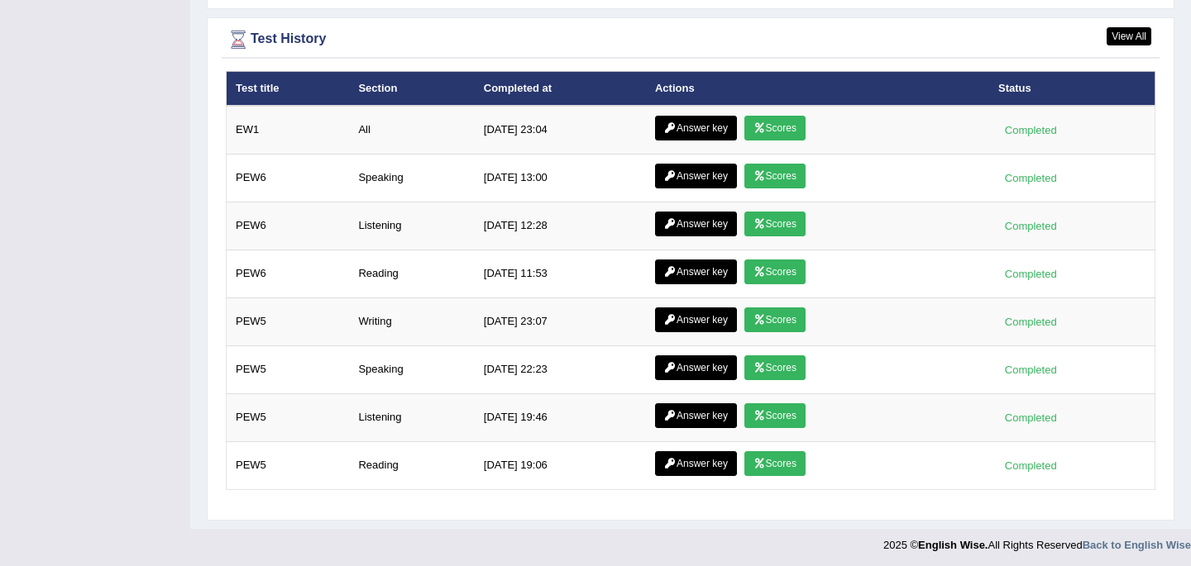
click at [676, 30] on div "Test History" at bounding box center [690, 39] width 929 height 25
click at [684, 29] on div "Test History" at bounding box center [690, 39] width 929 height 25
click at [650, 541] on div at bounding box center [595, 541] width 1191 height 24
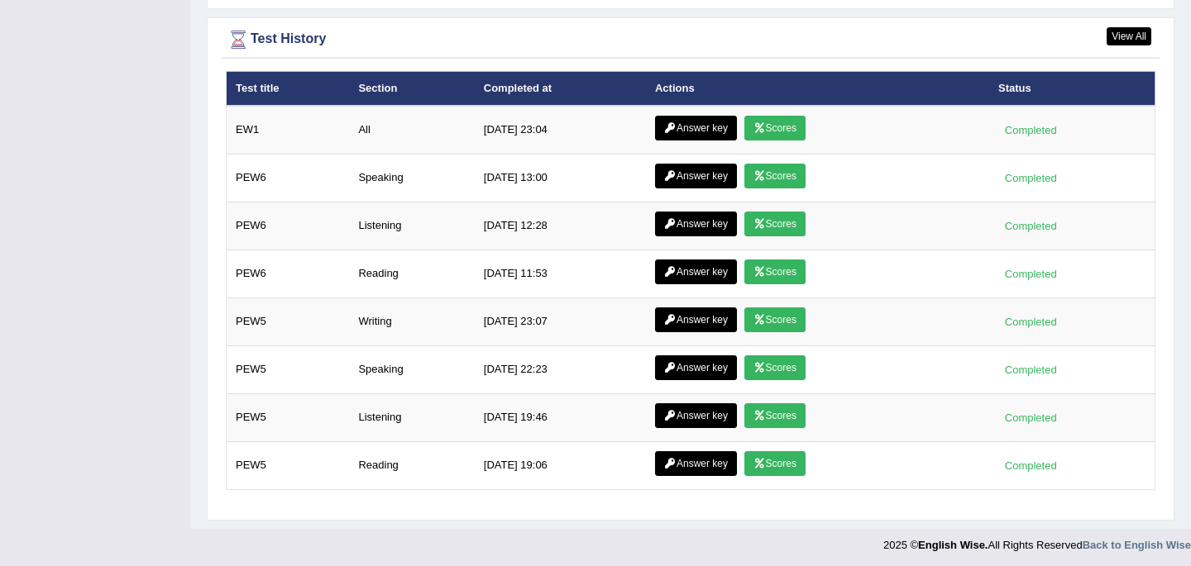
click at [696, 552] on footer "2025 © English Wise. All Rights Reserved Back to English Wise" at bounding box center [595, 549] width 1191 height 41
click at [728, 553] on footer "2025 © English Wise. All Rights Reserved Back to English Wise" at bounding box center [595, 549] width 1191 height 41
click at [690, 546] on div at bounding box center [595, 541] width 1191 height 24
click at [722, 546] on div at bounding box center [595, 541] width 1191 height 24
